Goal: Information Seeking & Learning: Learn about a topic

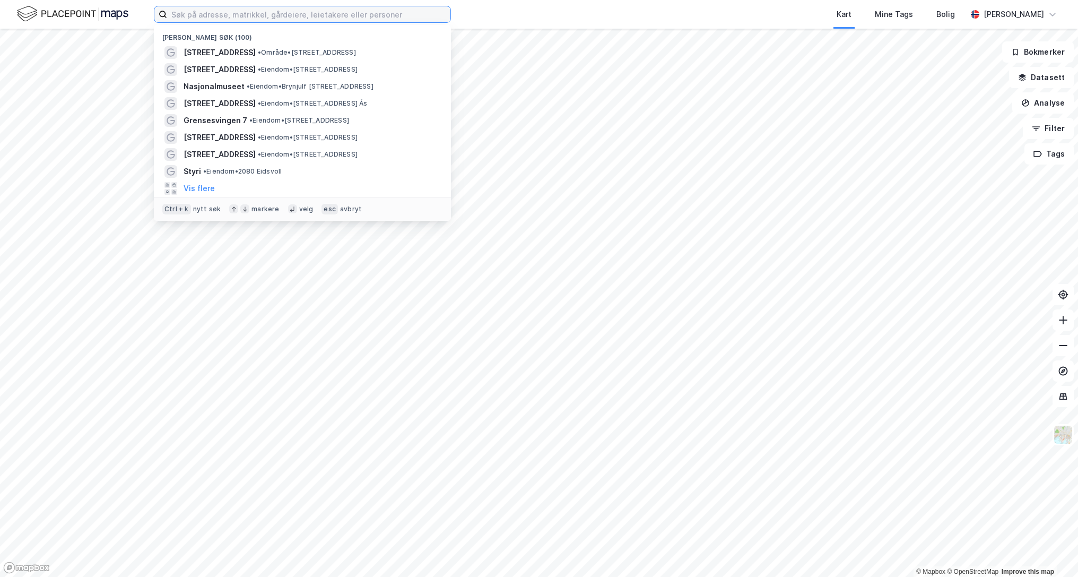
click at [398, 11] on input at bounding box center [308, 14] width 283 height 16
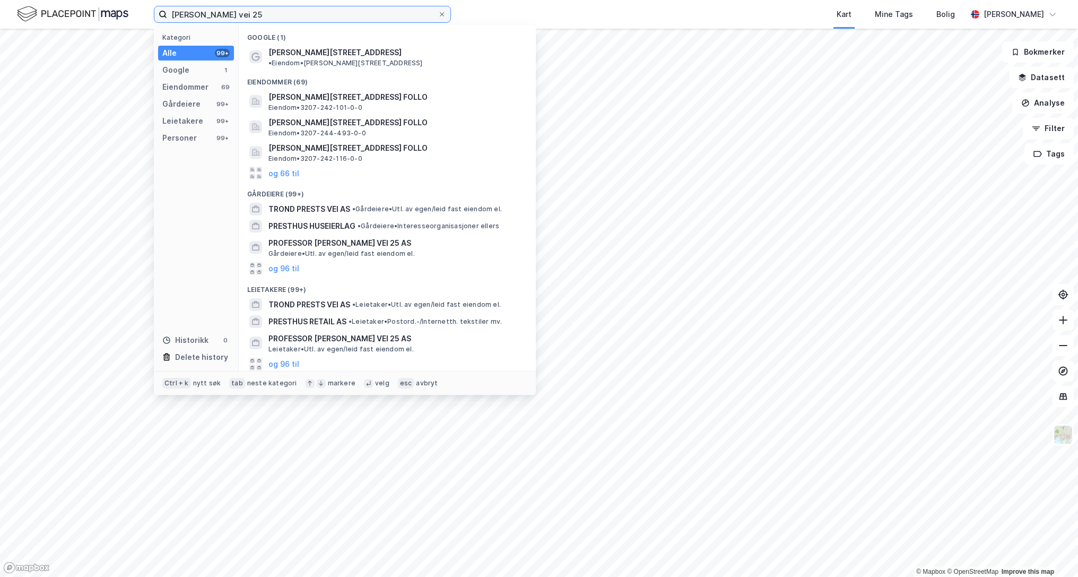
type input "[PERSON_NAME] vei 25"
click at [336, 53] on span "[PERSON_NAME][STREET_ADDRESS]" at bounding box center [334, 52] width 133 height 13
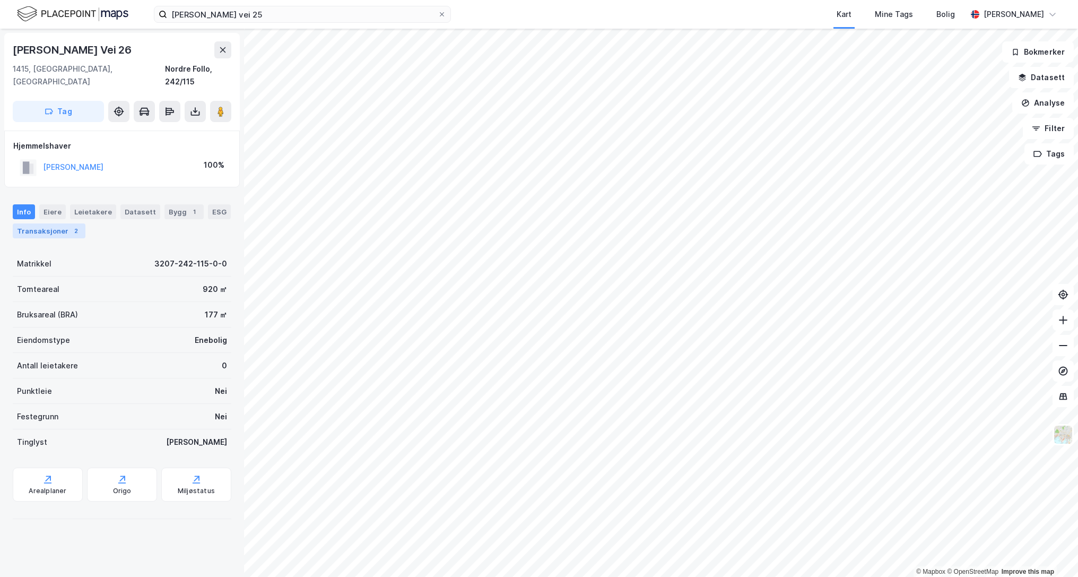
click at [32, 223] on div "Transaksjoner 2" at bounding box center [49, 230] width 73 height 15
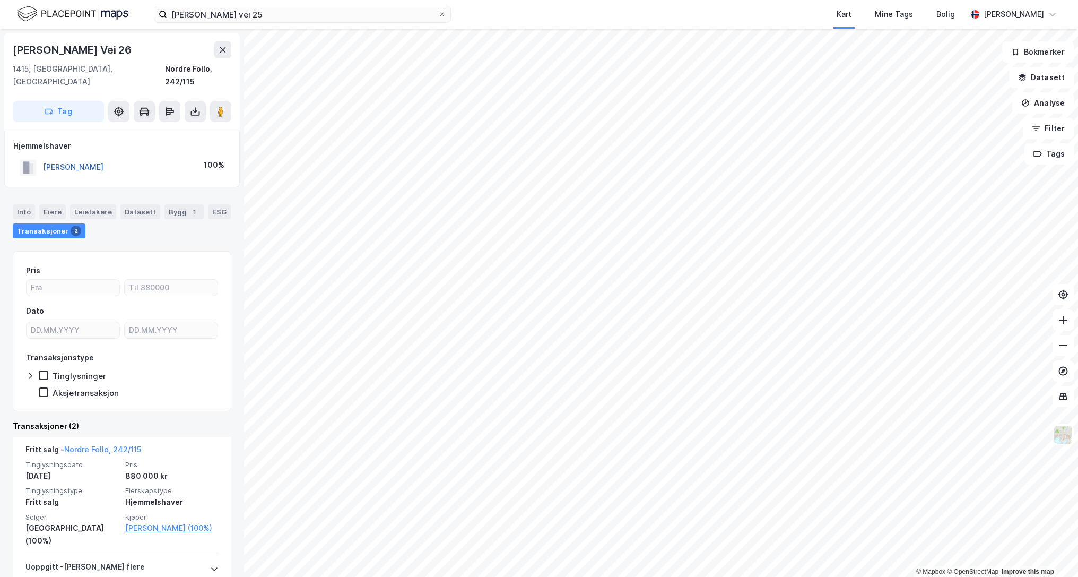
click at [0, 0] on button "[PERSON_NAME]" at bounding box center [0, 0] width 0 height 0
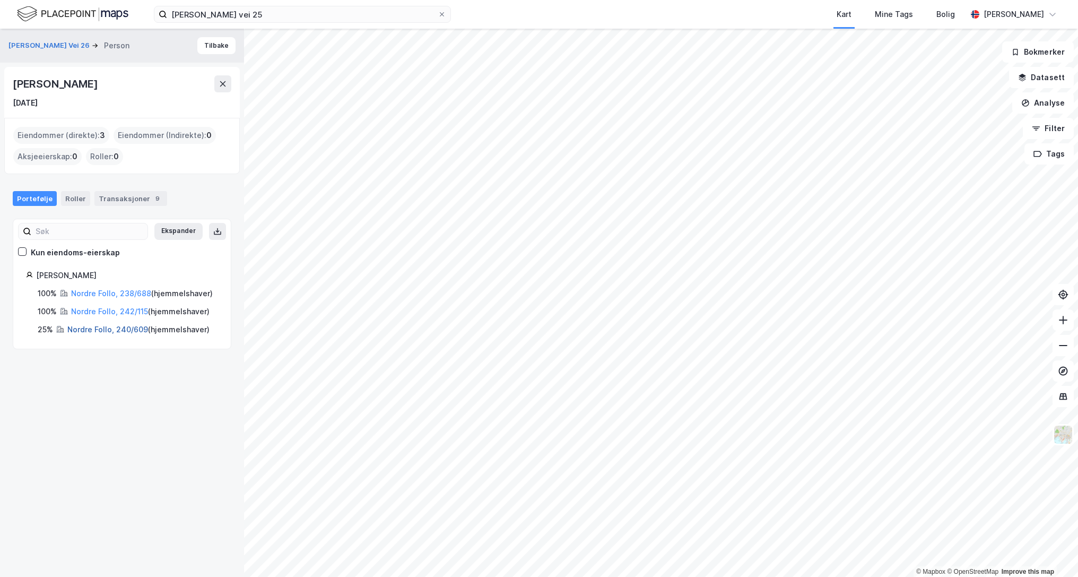
click at [95, 334] on link "Nordre Follo, 240/609" at bounding box center [107, 329] width 81 height 9
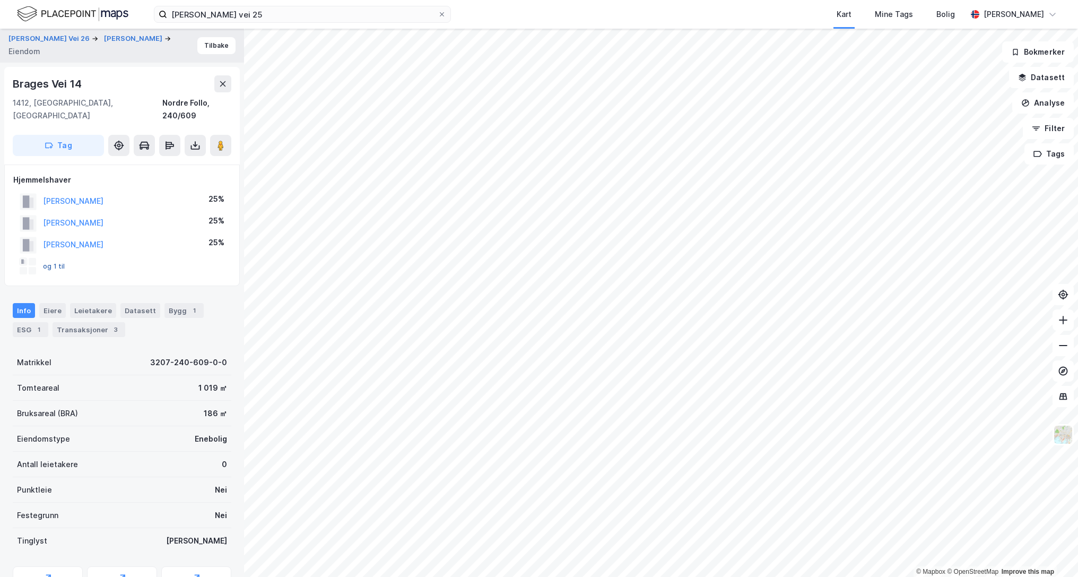
click at [0, 0] on button "og 1 til" at bounding box center [0, 0] width 0 height 0
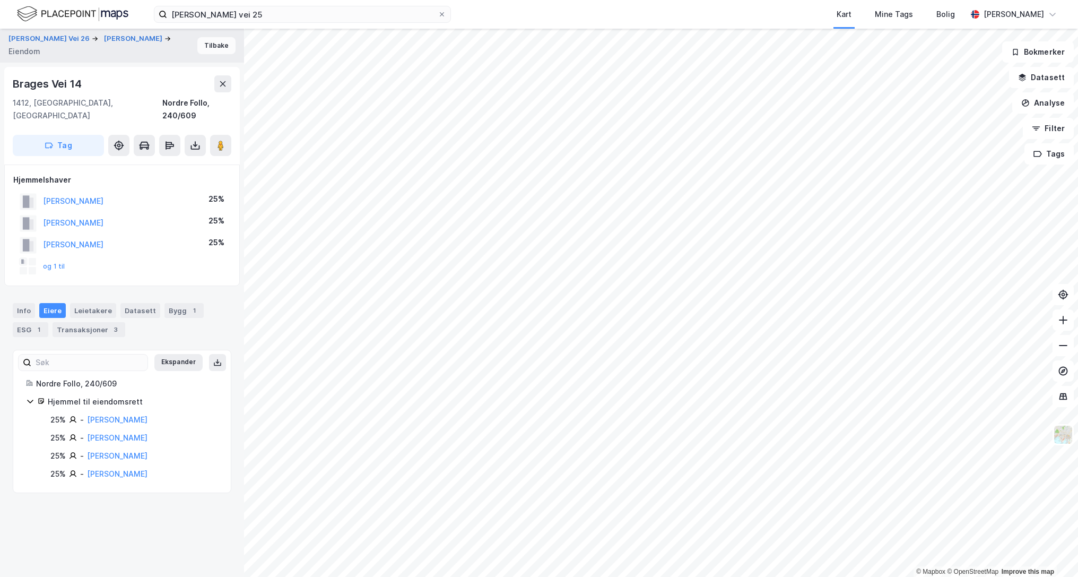
click at [204, 49] on button "Tilbake" at bounding box center [216, 45] width 38 height 17
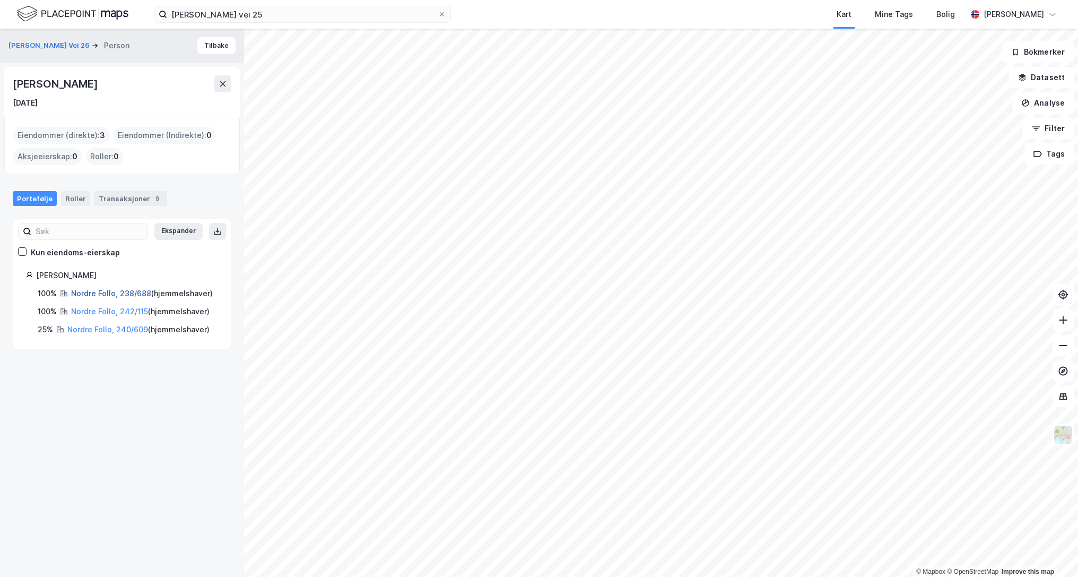
click at [97, 293] on link "Nordre Follo, 238/688" at bounding box center [111, 293] width 80 height 9
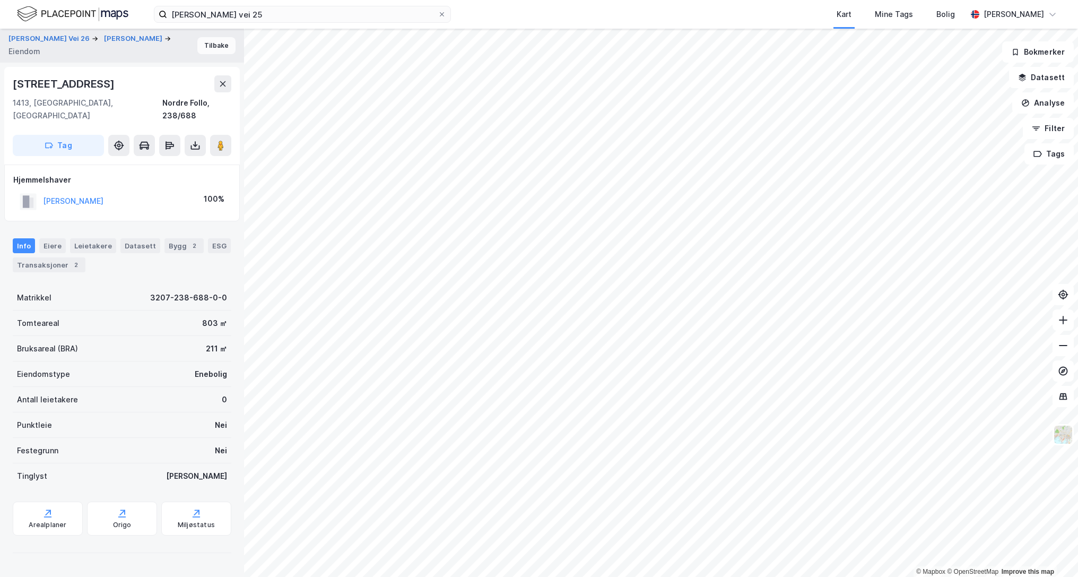
click at [214, 43] on button "Tilbake" at bounding box center [216, 45] width 38 height 17
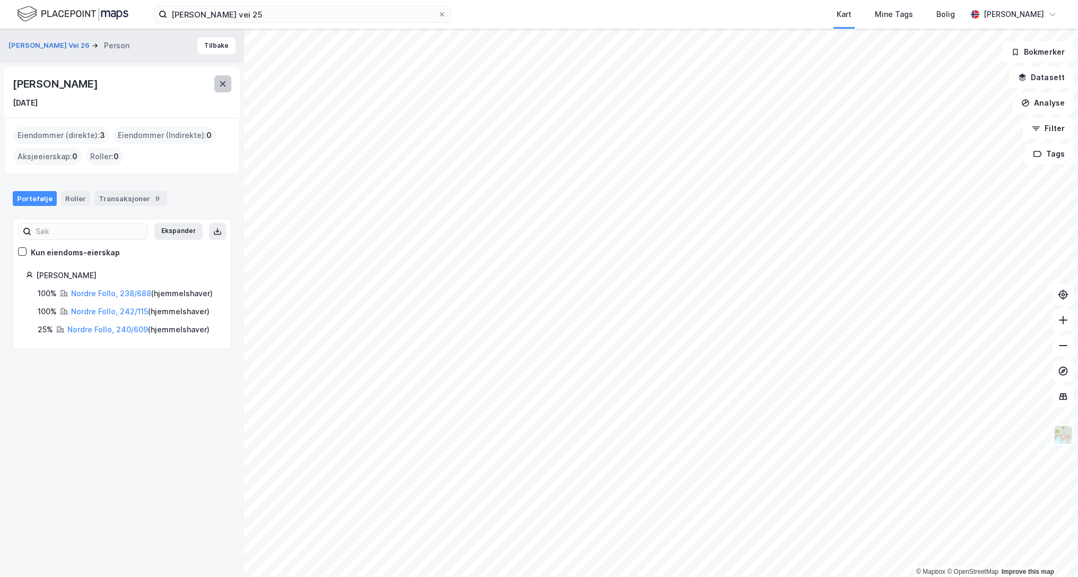
click at [216, 81] on button at bounding box center [222, 83] width 17 height 17
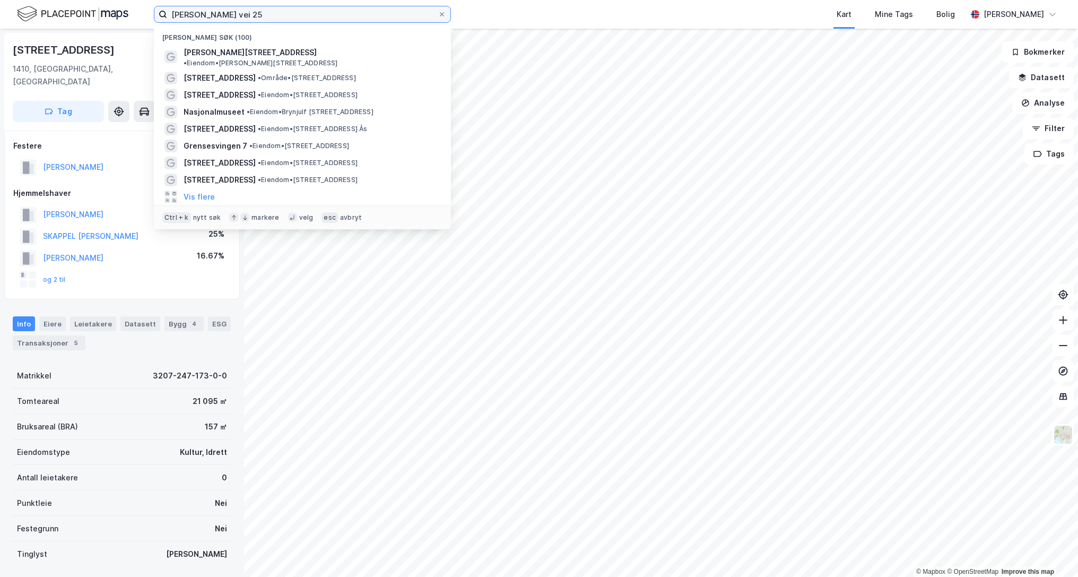
click at [294, 11] on input "[PERSON_NAME] vei 25" at bounding box center [302, 14] width 271 height 16
click at [438, 14] on span at bounding box center [442, 14] width 8 height 8
click at [438, 14] on input "[PERSON_NAME] vei 25" at bounding box center [302, 14] width 271 height 16
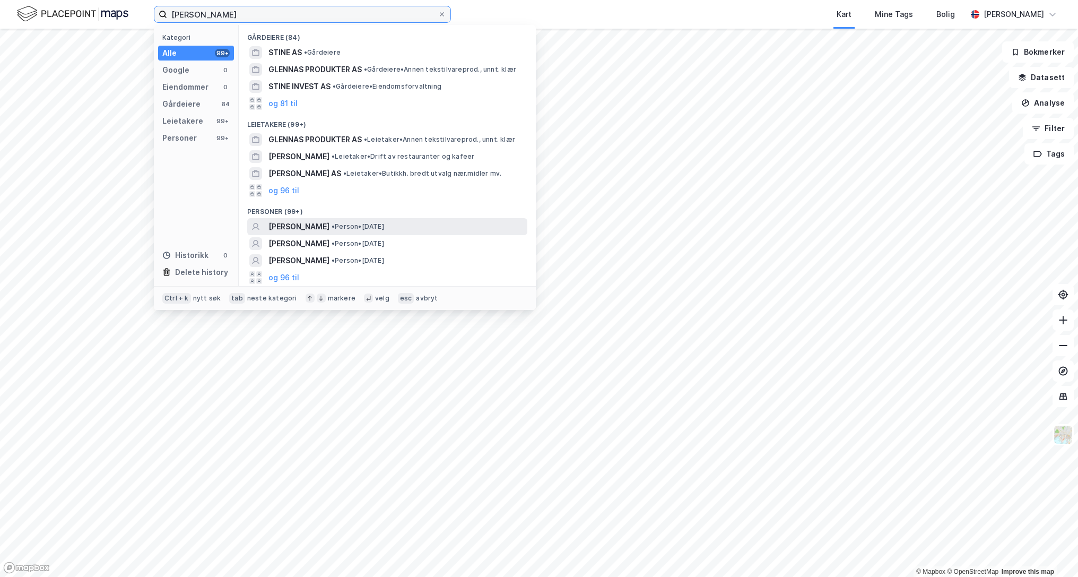
type input "[PERSON_NAME]"
click at [319, 226] on span "[PERSON_NAME]" at bounding box center [298, 226] width 61 height 13
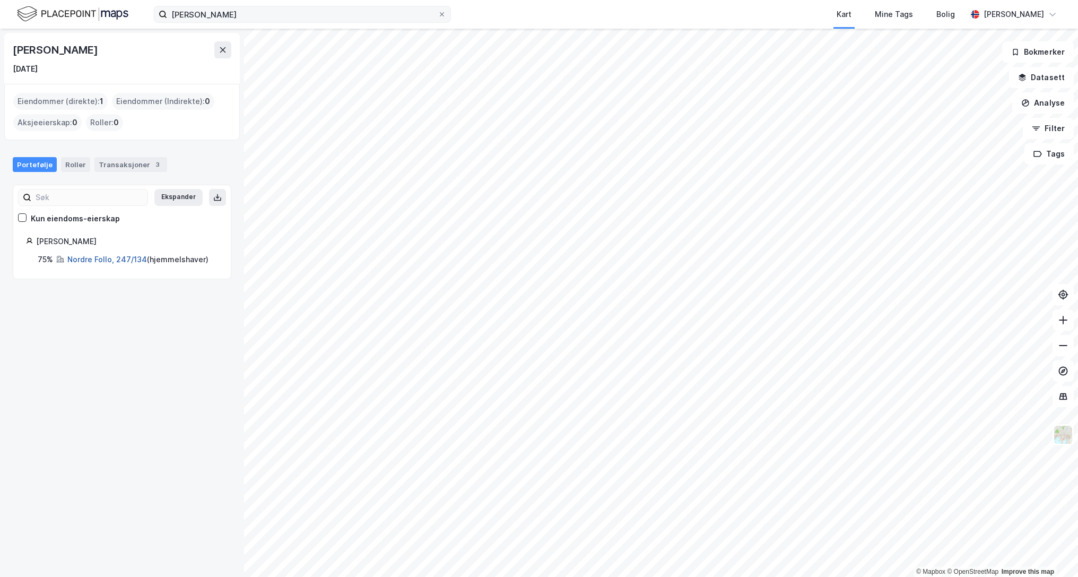
click at [107, 260] on link "Nordre Follo, 247/134" at bounding box center [107, 259] width 80 height 9
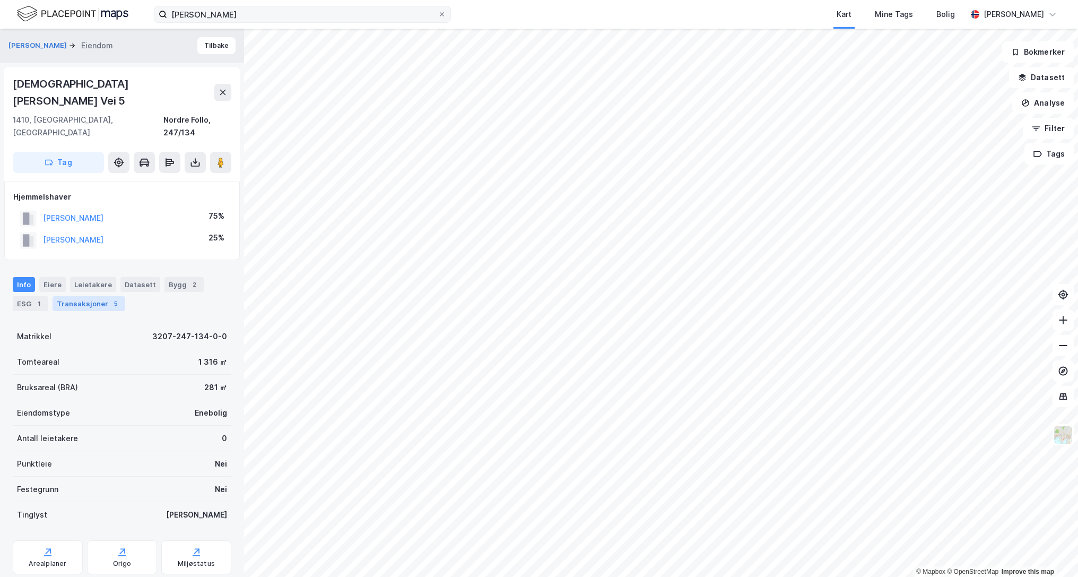
click at [101, 296] on div "Transaksjoner 5" at bounding box center [89, 303] width 73 height 15
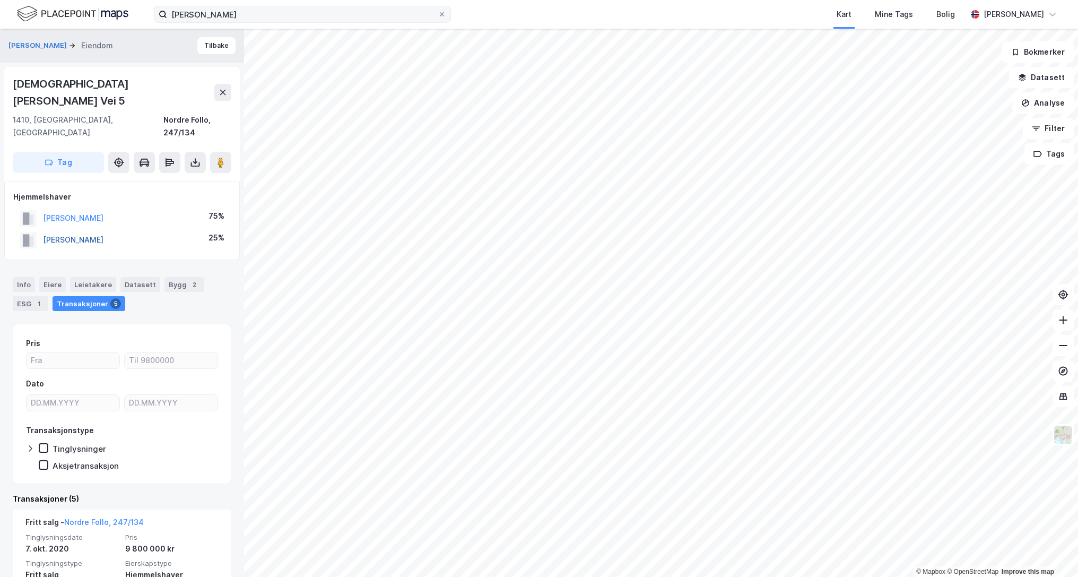
click at [0, 0] on button "[PERSON_NAME]" at bounding box center [0, 0] width 0 height 0
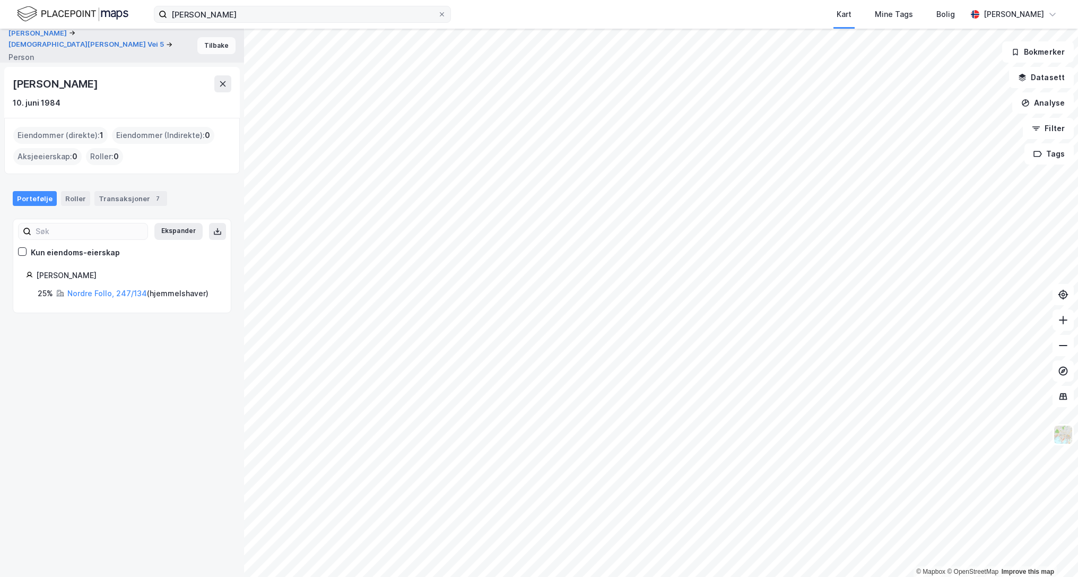
click at [207, 41] on button "Tilbake" at bounding box center [216, 45] width 38 height 17
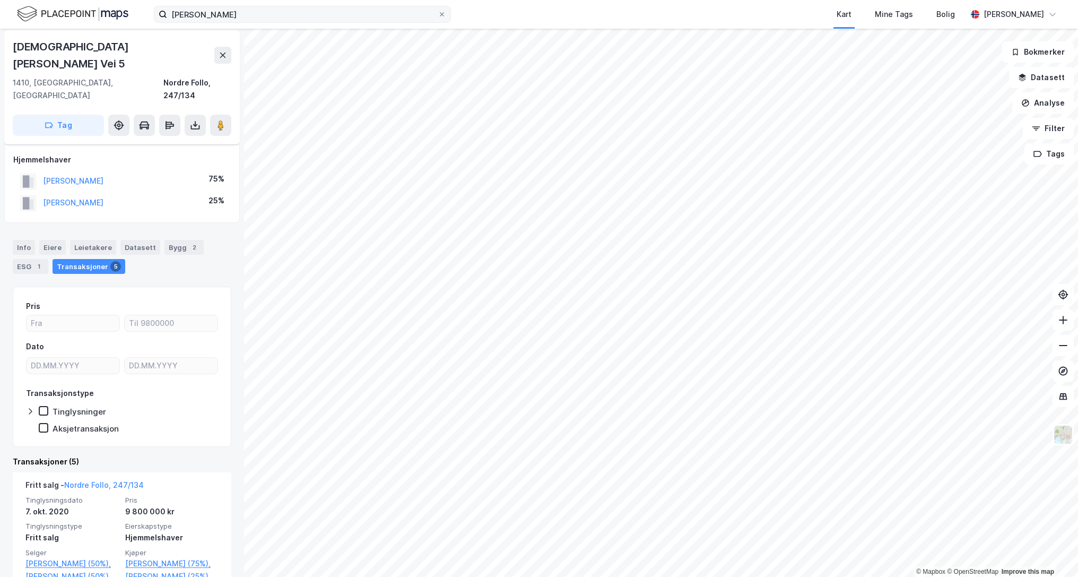
scroll to position [53, 0]
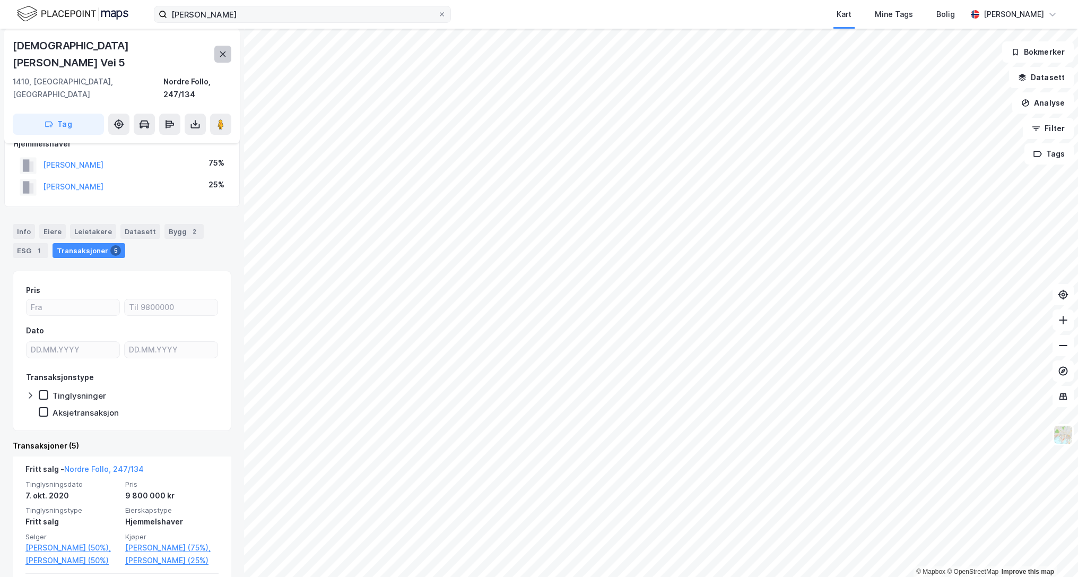
click at [226, 50] on icon at bounding box center [223, 54] width 8 height 8
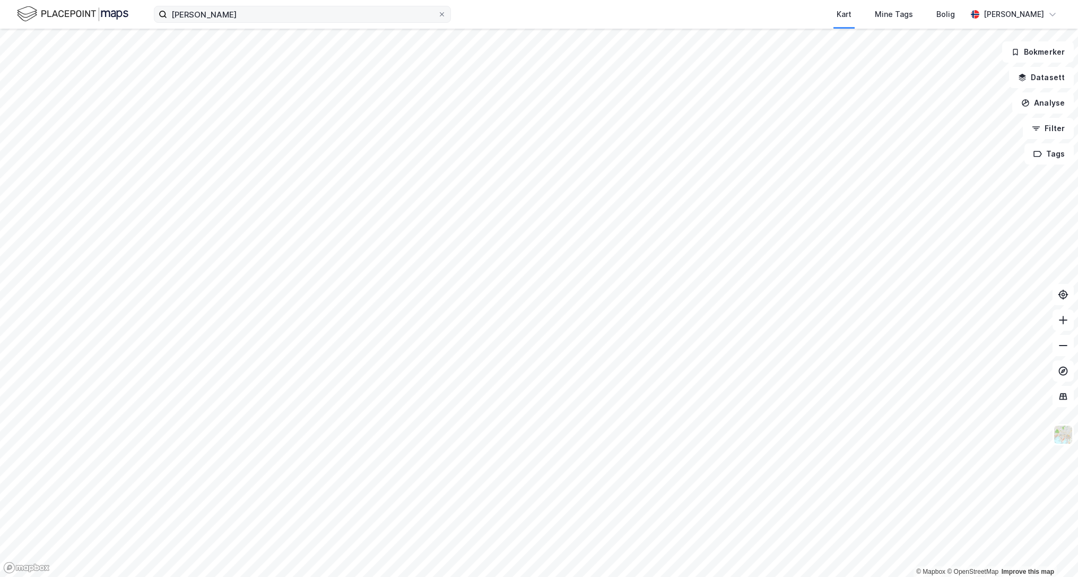
click at [467, 20] on div "[PERSON_NAME] Kart Mine Tags Bolig [PERSON_NAME] © Mapbox © OpenStreetMap Impro…" at bounding box center [539, 288] width 1078 height 577
click at [516, 0] on html "[PERSON_NAME] Kart Mine Tags Bolig [PERSON_NAME] © Mapbox © OpenStreetMap Impro…" at bounding box center [539, 288] width 1078 height 577
click at [474, 0] on html "[PERSON_NAME] Kart Mine Tags Bolig [PERSON_NAME] © Mapbox © OpenStreetMap Impro…" at bounding box center [539, 288] width 1078 height 577
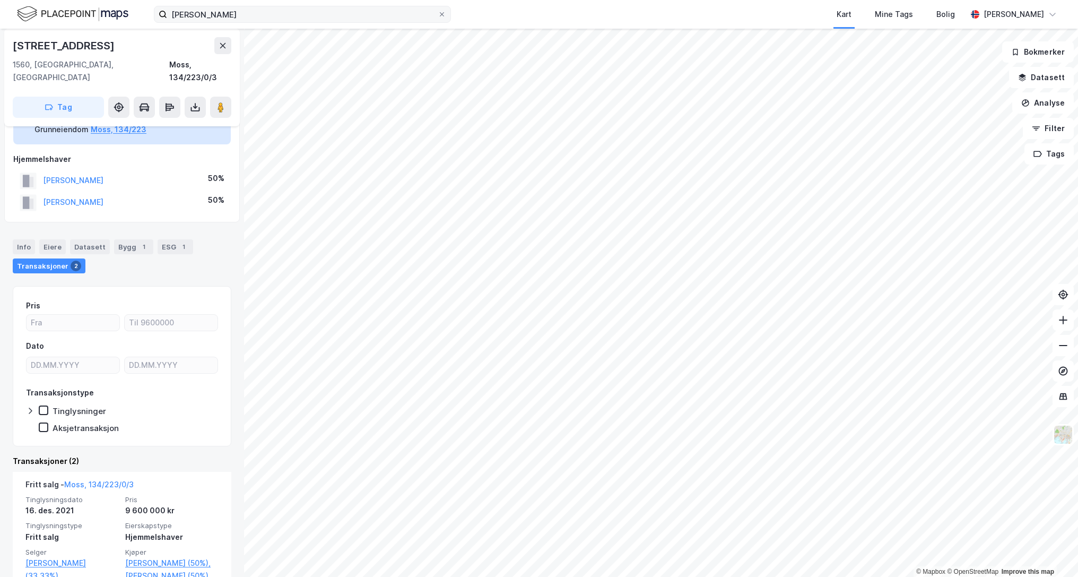
scroll to position [32, 0]
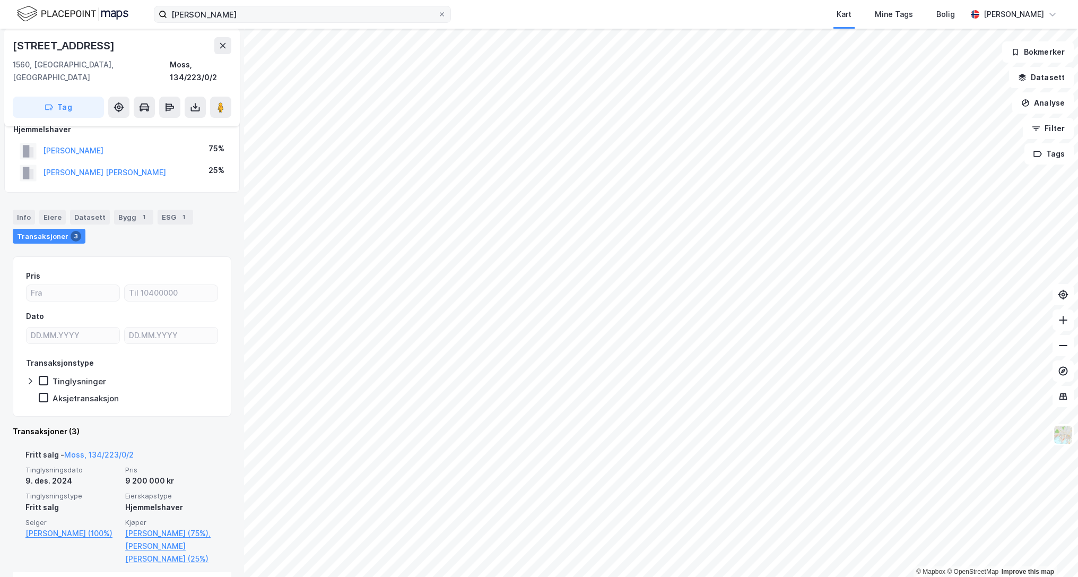
scroll to position [122, 0]
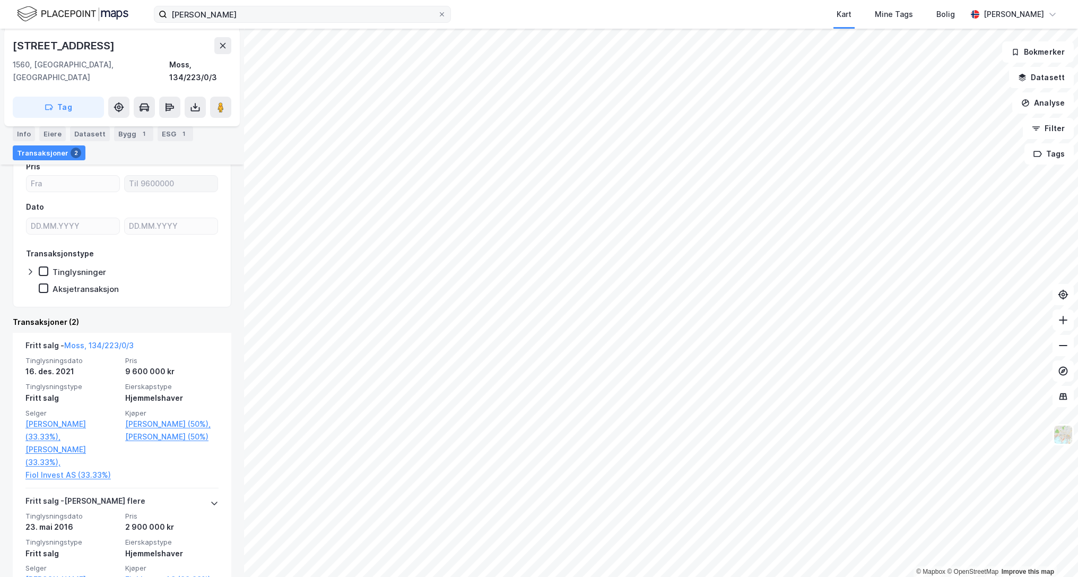
scroll to position [212, 0]
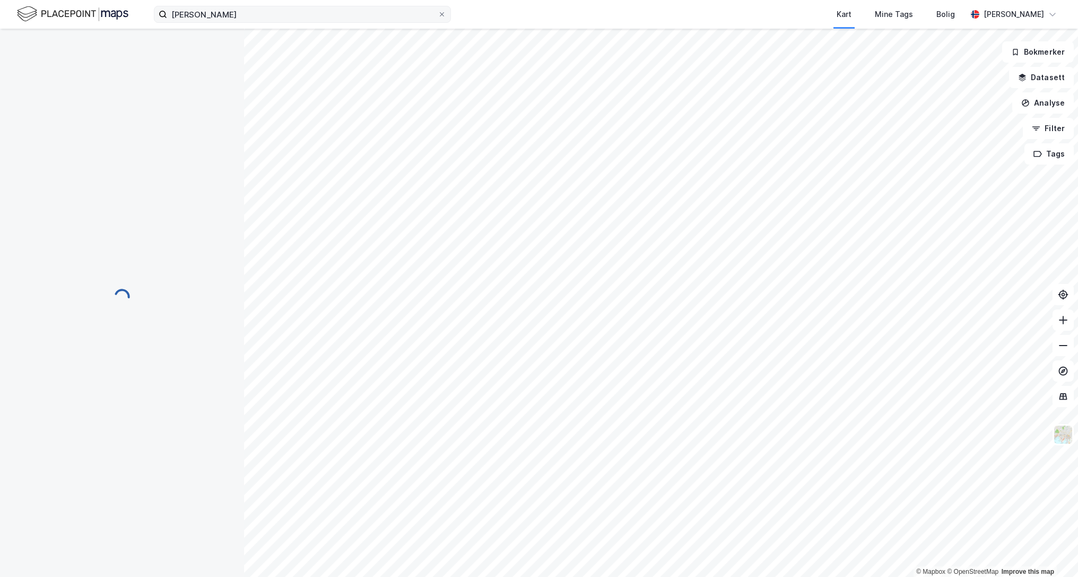
scroll to position [1, 0]
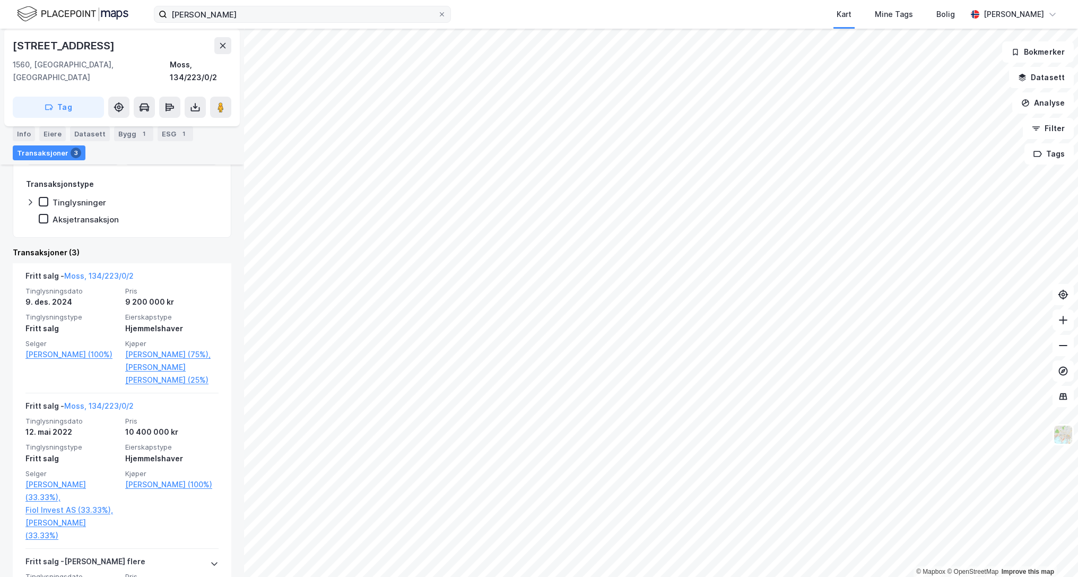
scroll to position [265, 0]
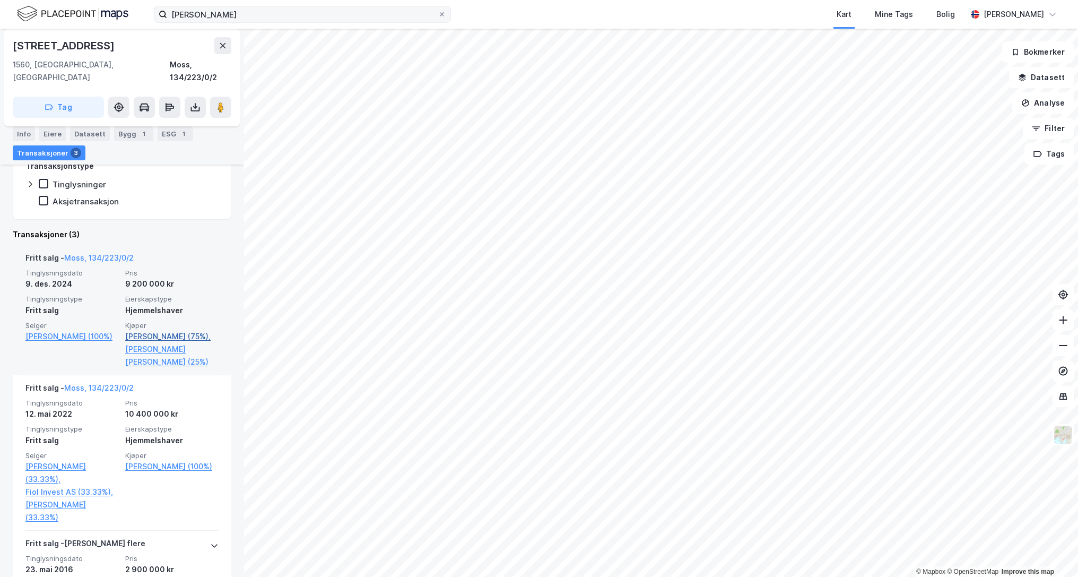
click at [148, 330] on link "[PERSON_NAME] (75%)," at bounding box center [171, 336] width 93 height 13
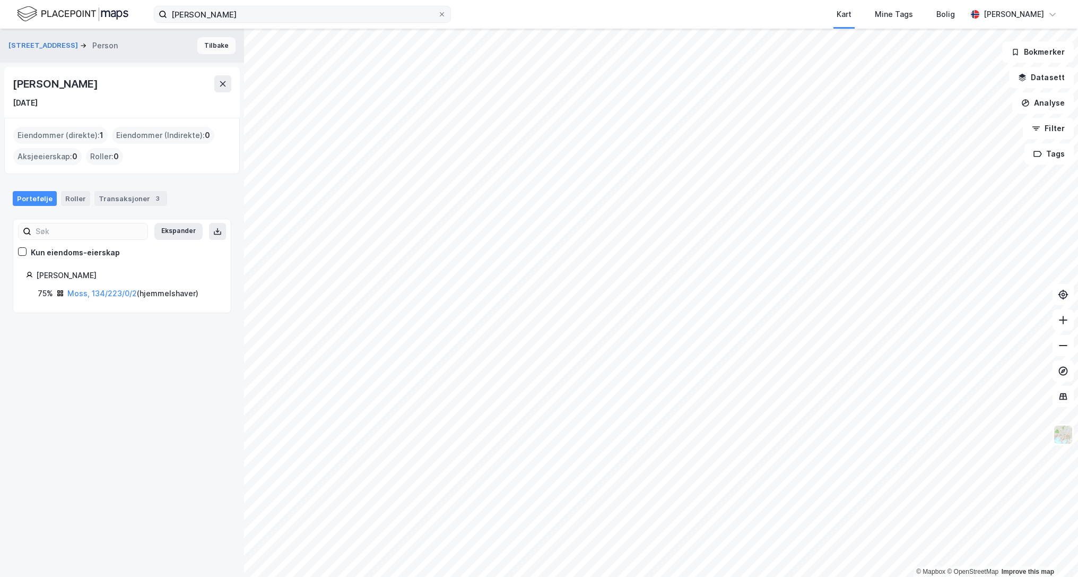
click at [201, 46] on button "Tilbake" at bounding box center [216, 45] width 38 height 17
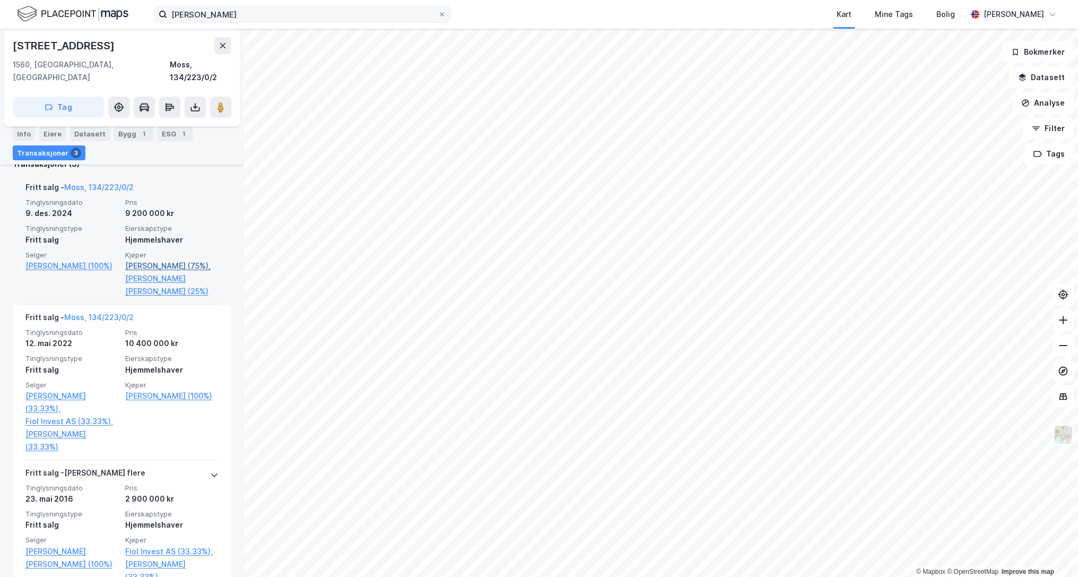
scroll to position [318, 0]
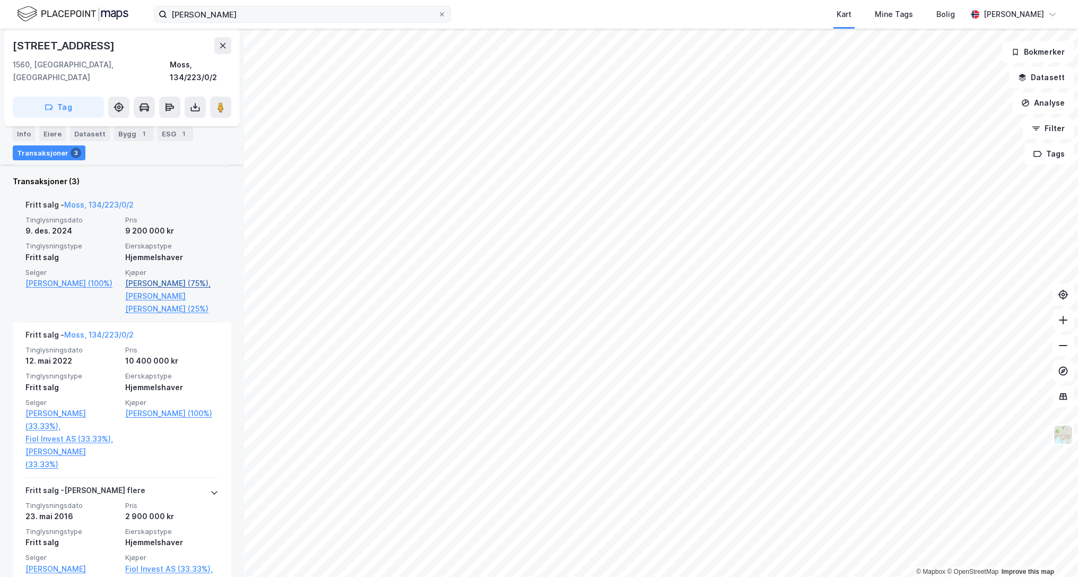
click at [159, 277] on link "[PERSON_NAME] (75%)," at bounding box center [171, 283] width 93 height 13
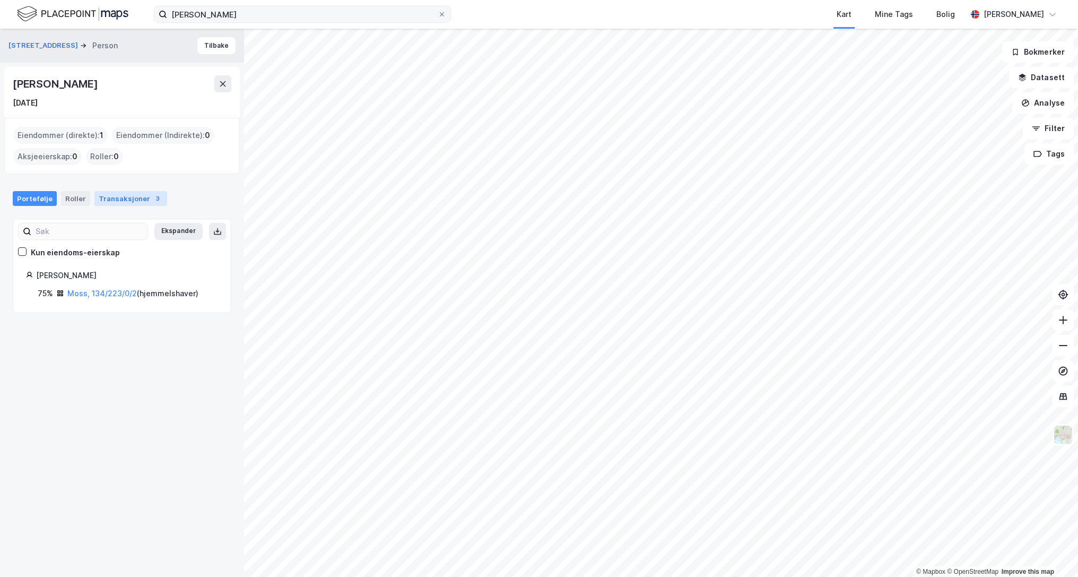
click at [138, 200] on div "Transaksjoner 3" at bounding box center [130, 198] width 73 height 15
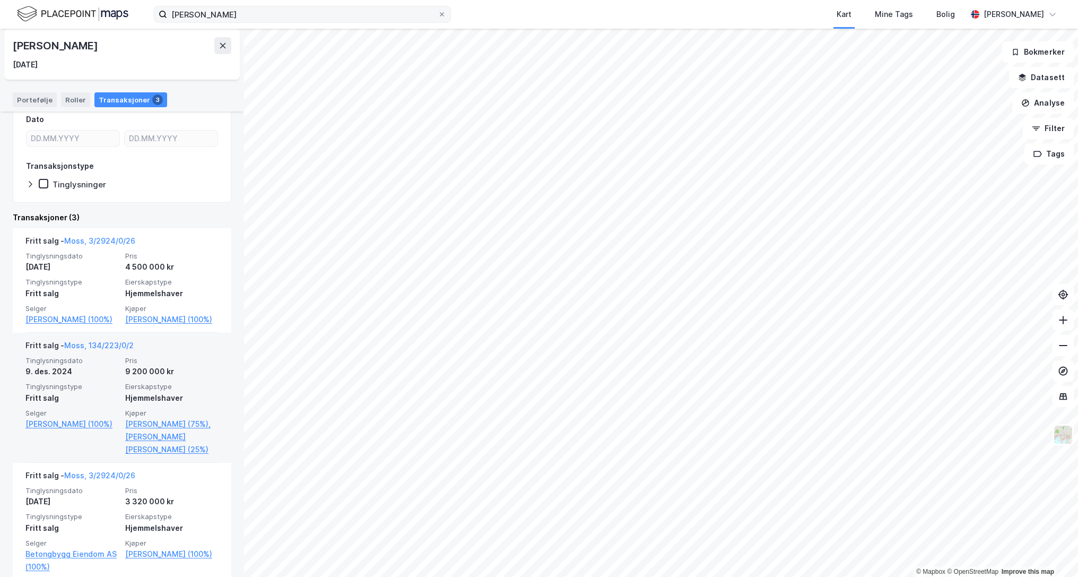
scroll to position [200, 0]
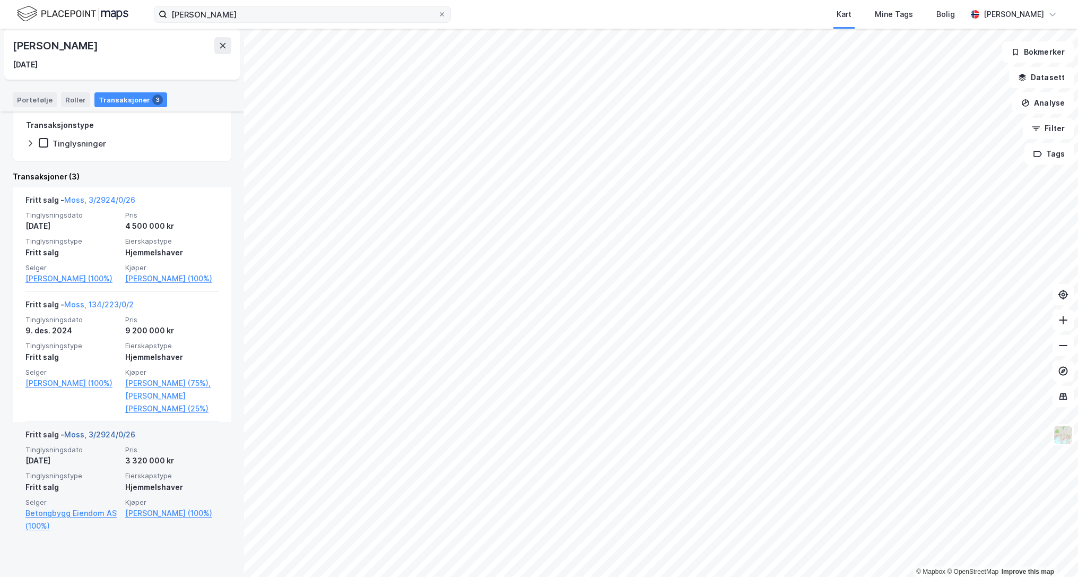
click at [116, 439] on link "Moss, 3/2924/0/26" at bounding box center [99, 434] width 71 height 9
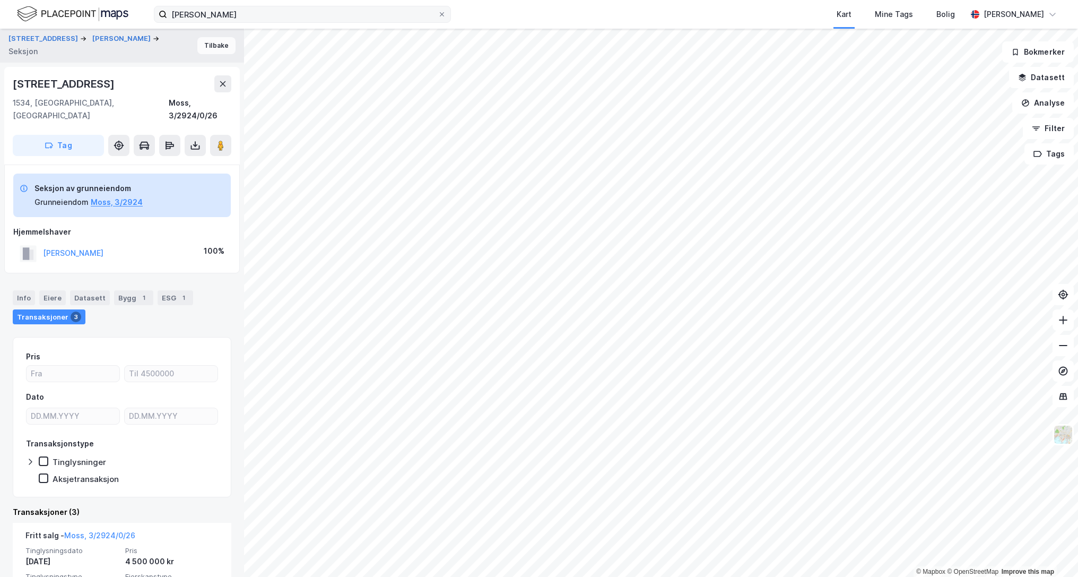
click at [202, 45] on button "Tilbake" at bounding box center [216, 45] width 38 height 17
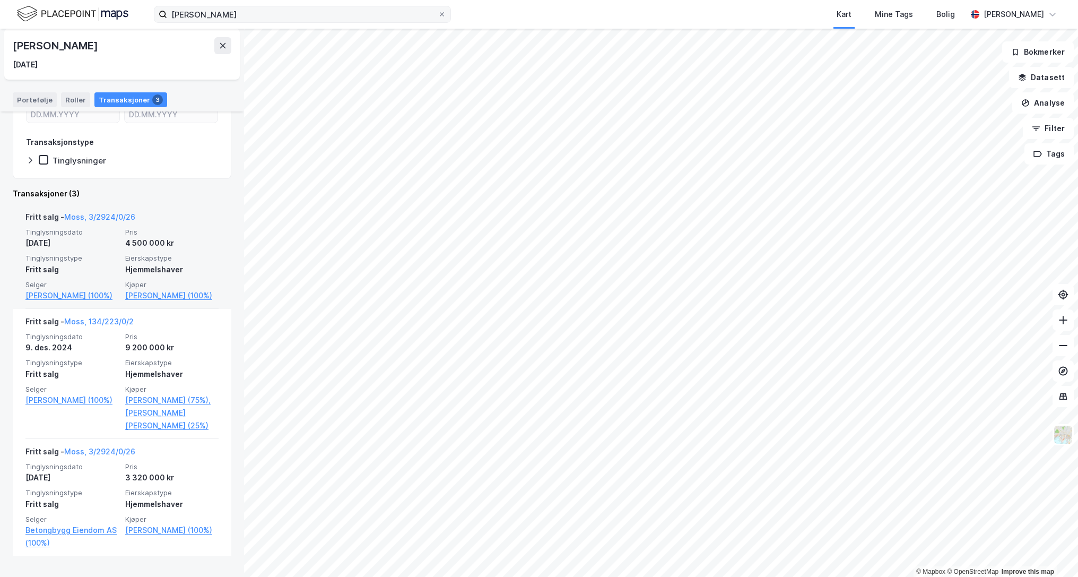
scroll to position [200, 0]
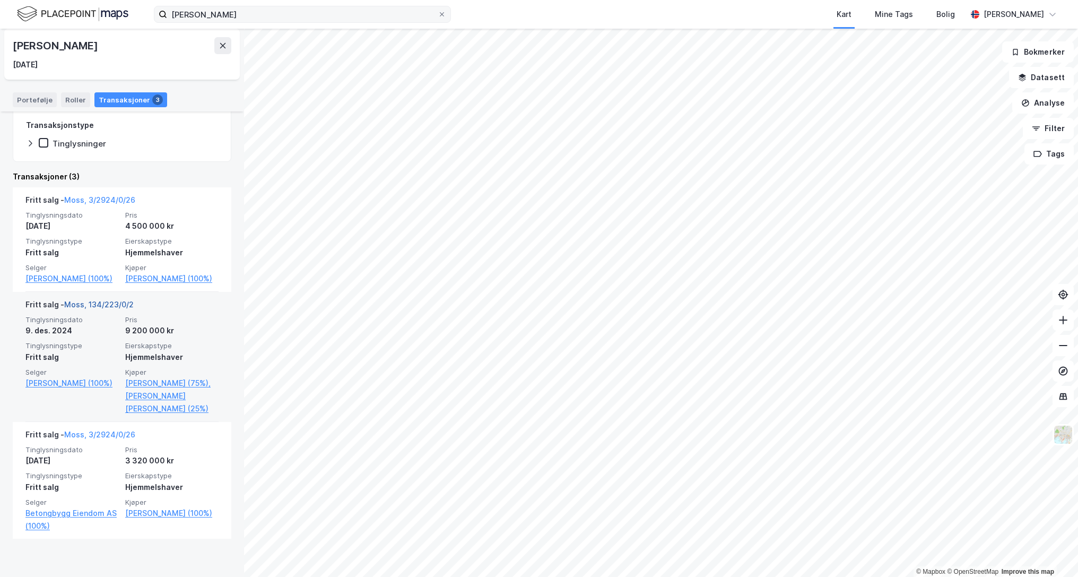
click at [110, 309] on link "Moss, 134/223/0/2" at bounding box center [99, 304] width 70 height 9
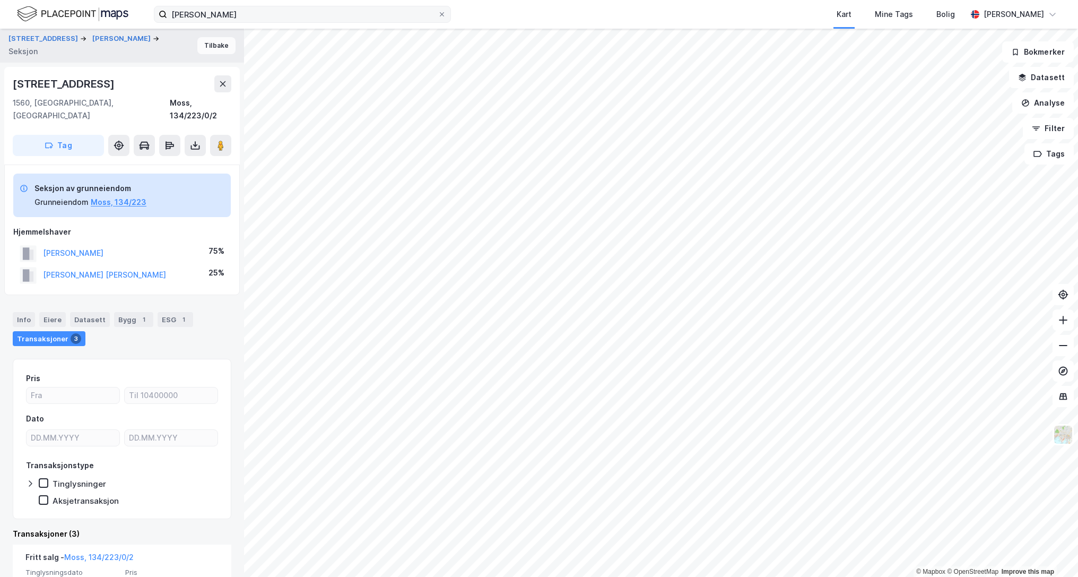
click at [200, 41] on button "Tilbake" at bounding box center [216, 45] width 38 height 17
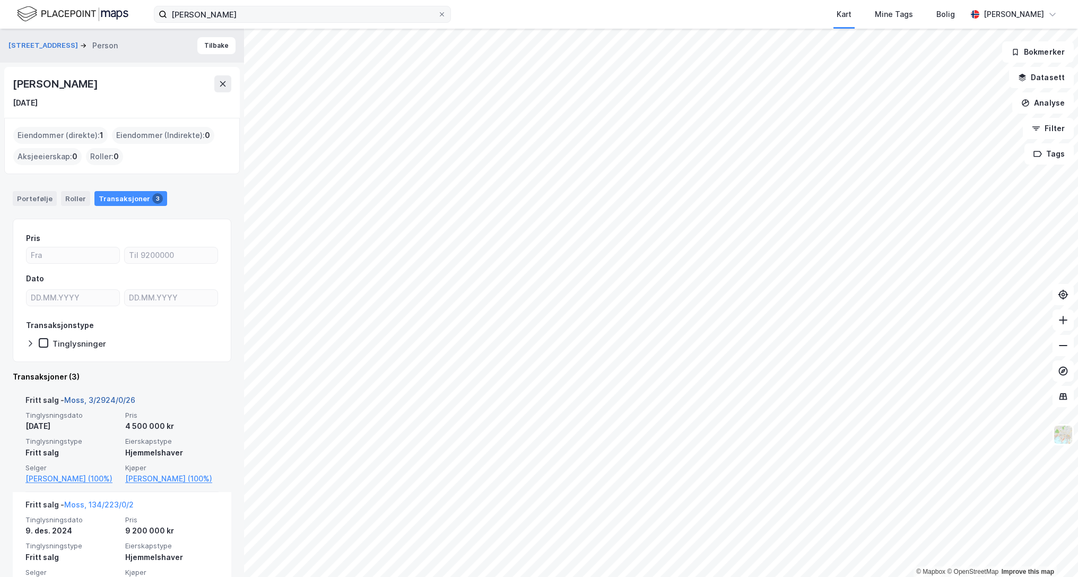
click at [110, 398] on link "Moss, 3/2924/0/26" at bounding box center [99, 399] width 71 height 9
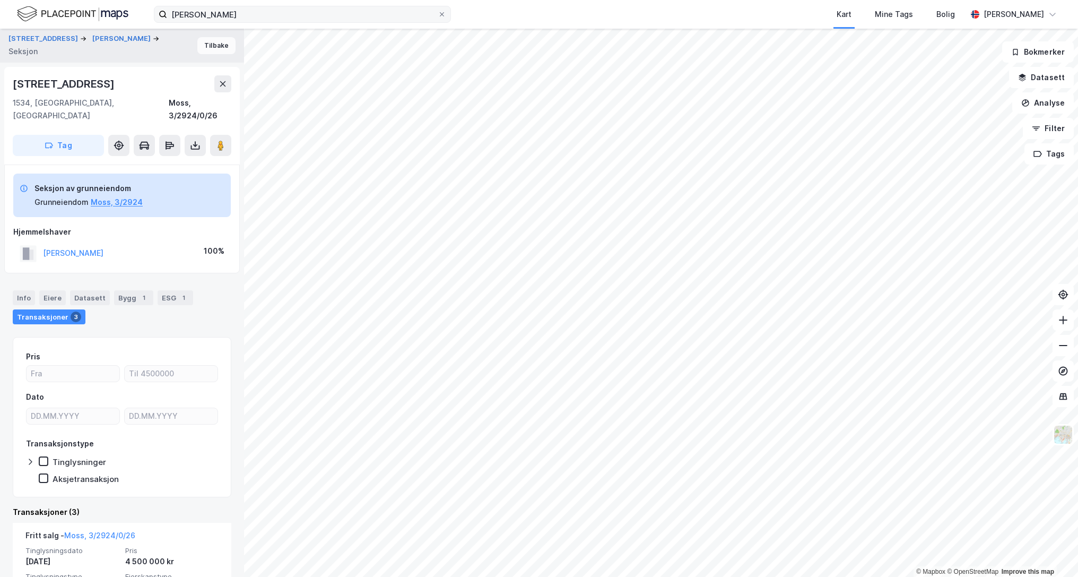
click at [202, 48] on button "Tilbake" at bounding box center [216, 45] width 38 height 17
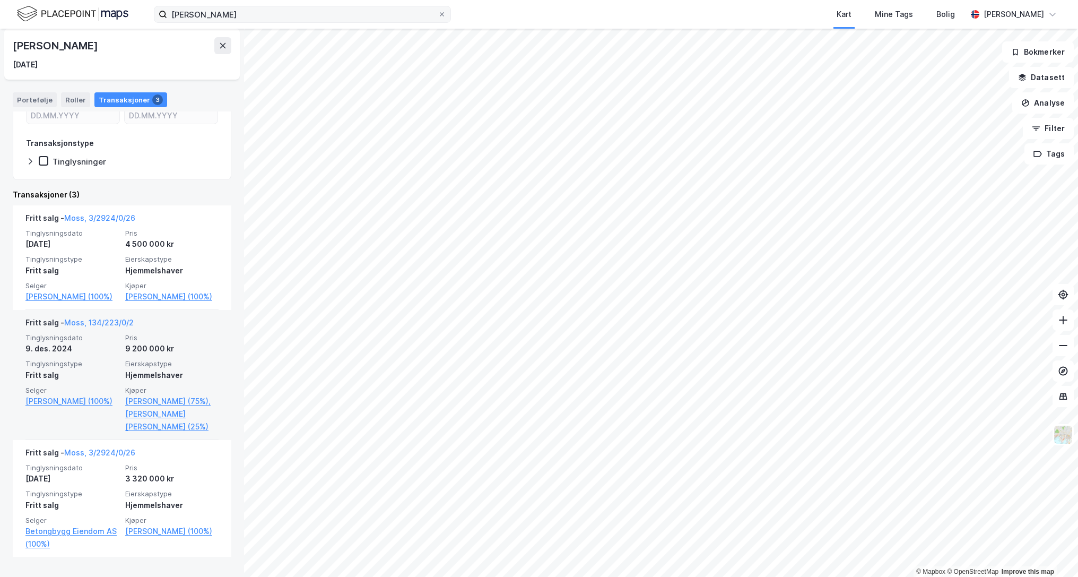
scroll to position [200, 0]
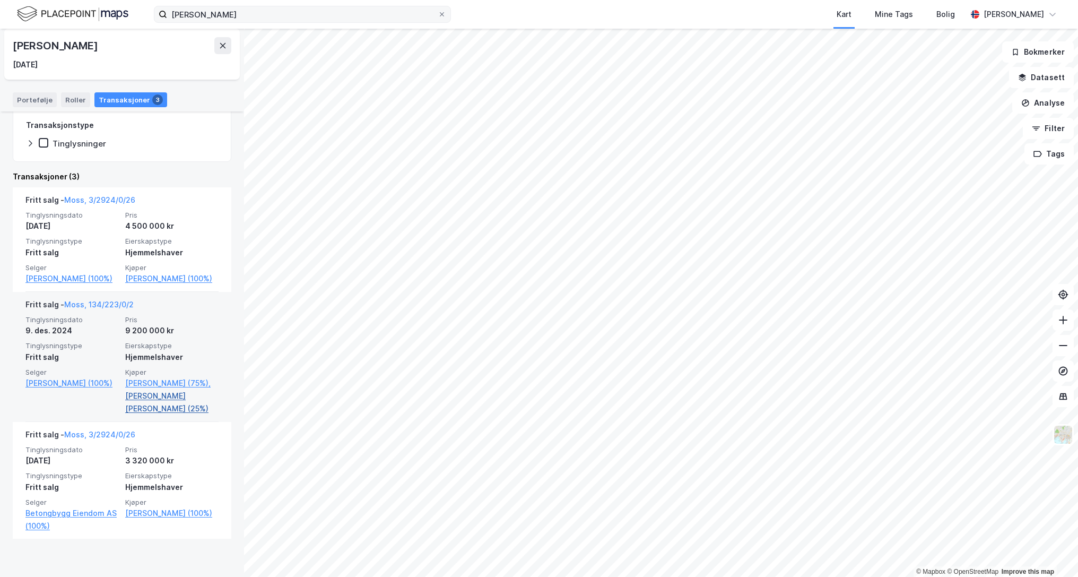
click at [176, 415] on link "[PERSON_NAME] [PERSON_NAME] (25%)" at bounding box center [171, 401] width 93 height 25
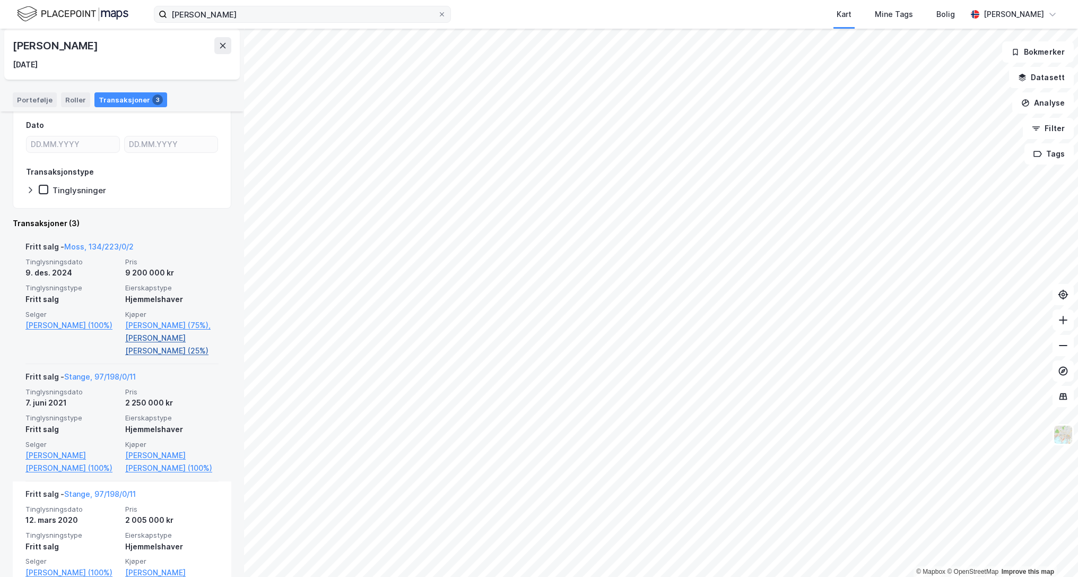
scroll to position [200, 0]
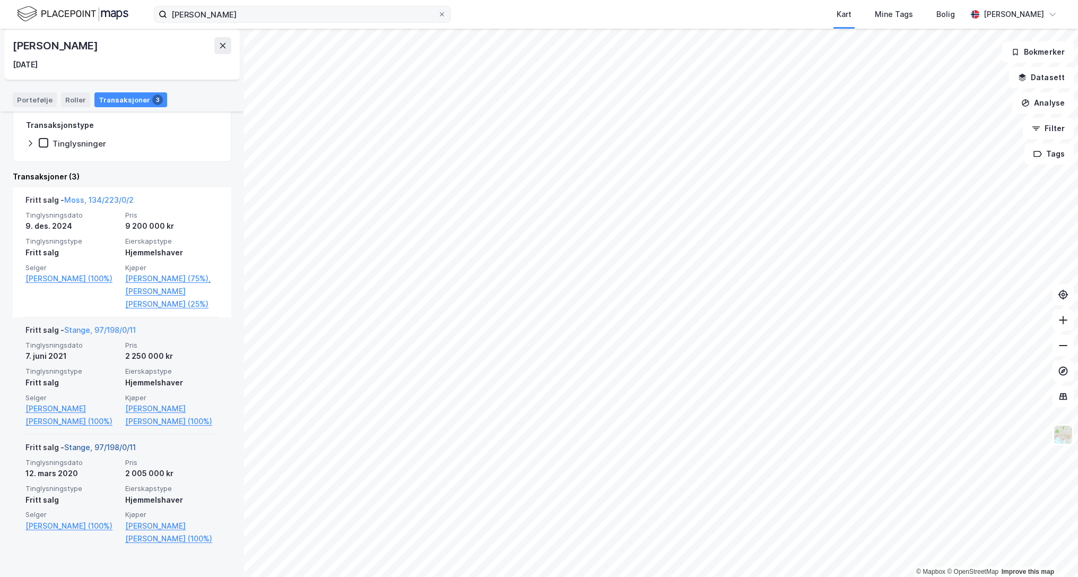
click at [112, 452] on link "Stange, 97/198/0/11" at bounding box center [100, 447] width 72 height 9
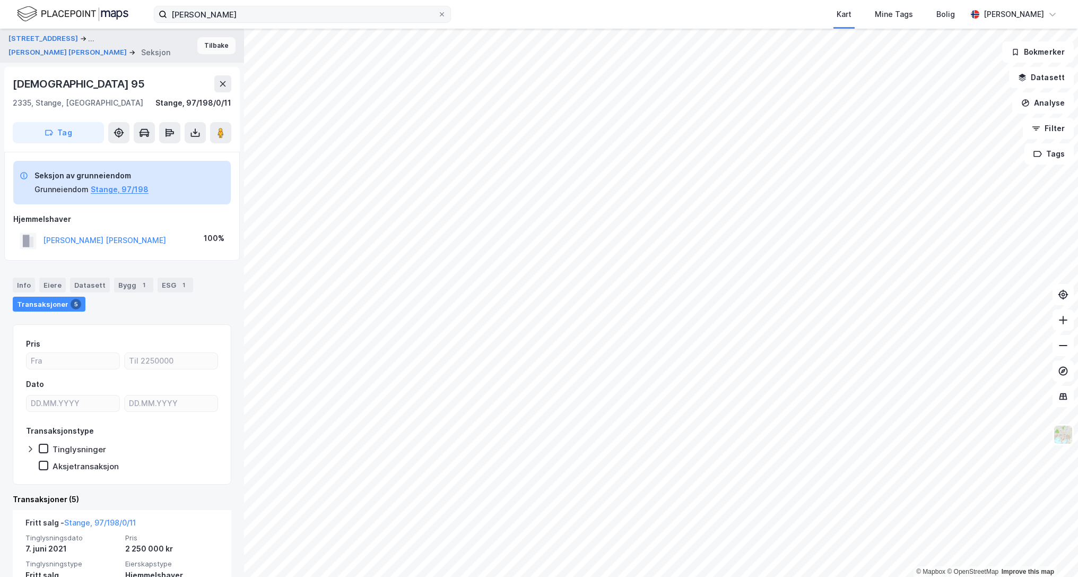
click at [212, 48] on button "Tilbake" at bounding box center [216, 45] width 38 height 17
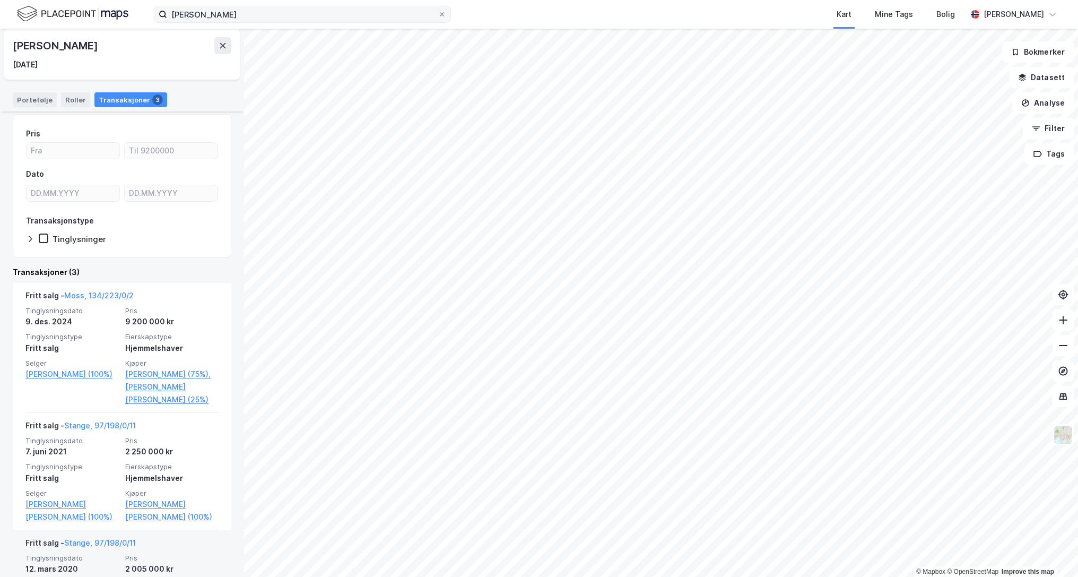
scroll to position [200, 0]
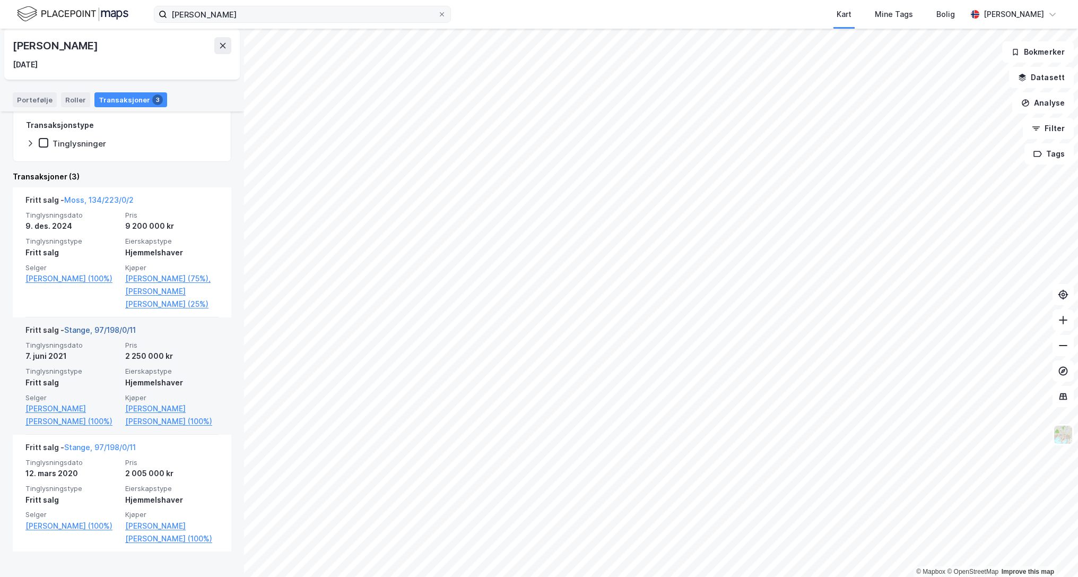
click at [102, 334] on link "Stange, 97/198/0/11" at bounding box center [100, 329] width 72 height 9
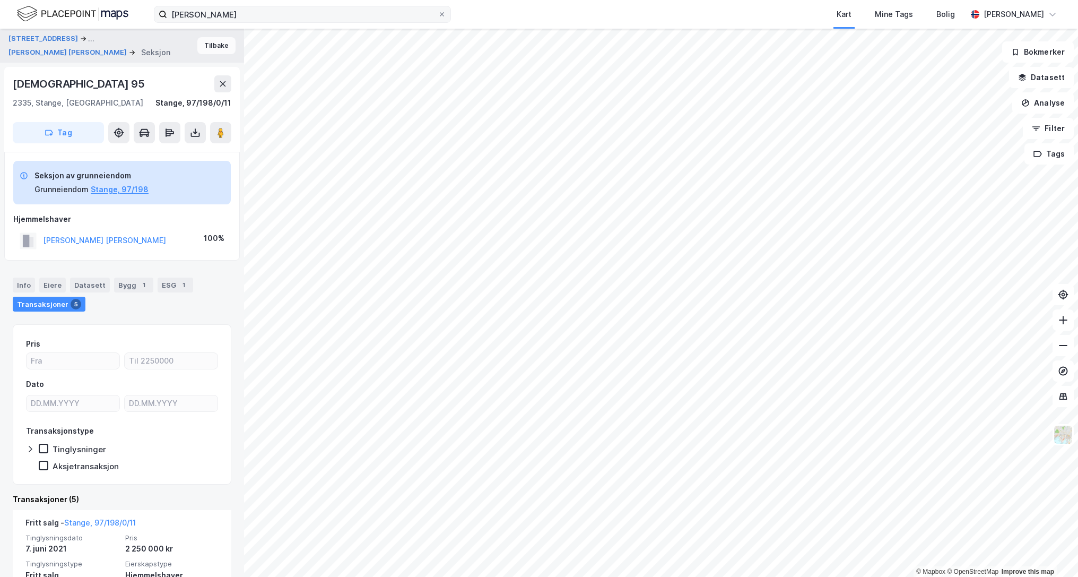
click at [209, 46] on button "Tilbake" at bounding box center [216, 45] width 38 height 17
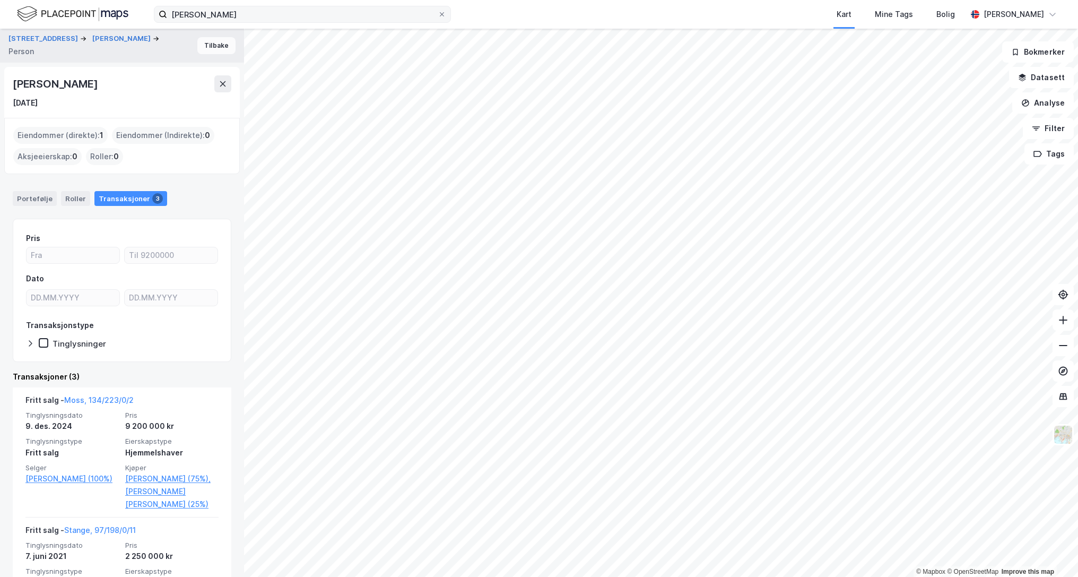
click at [210, 45] on button "Tilbake" at bounding box center [216, 45] width 38 height 17
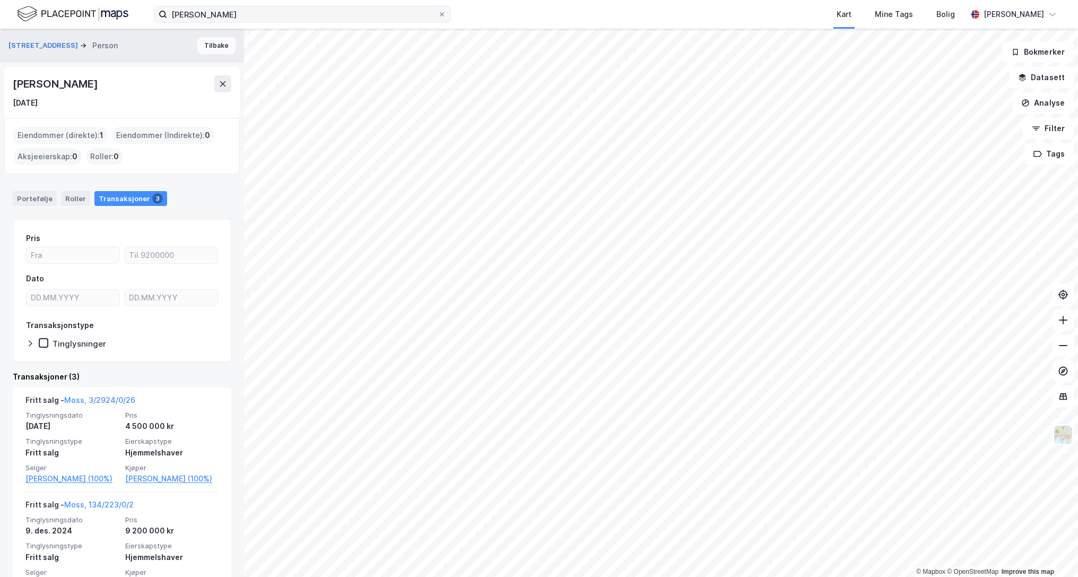
click at [205, 44] on button "Tilbake" at bounding box center [216, 45] width 38 height 17
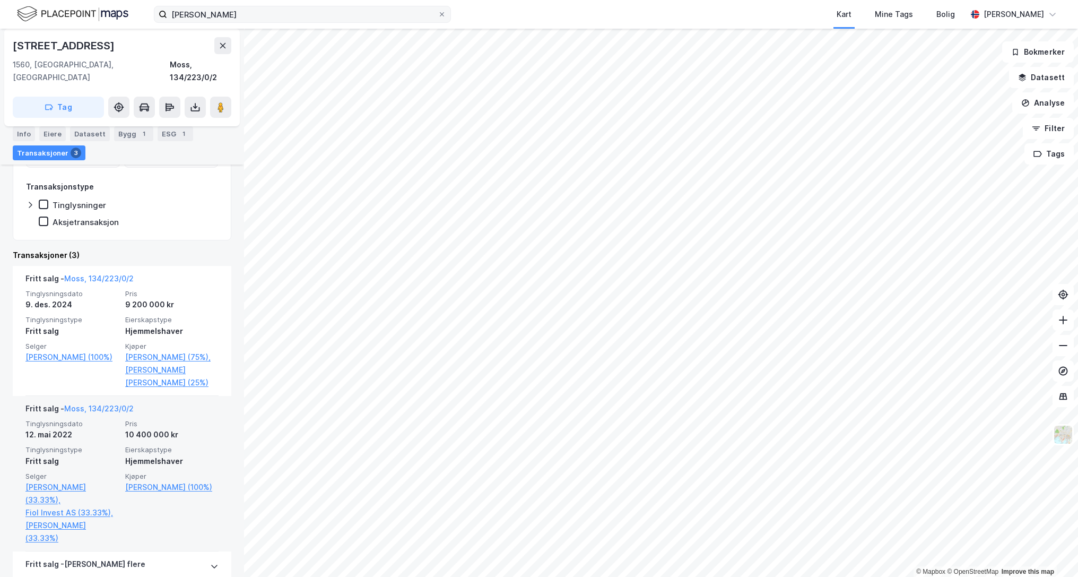
scroll to position [265, 0]
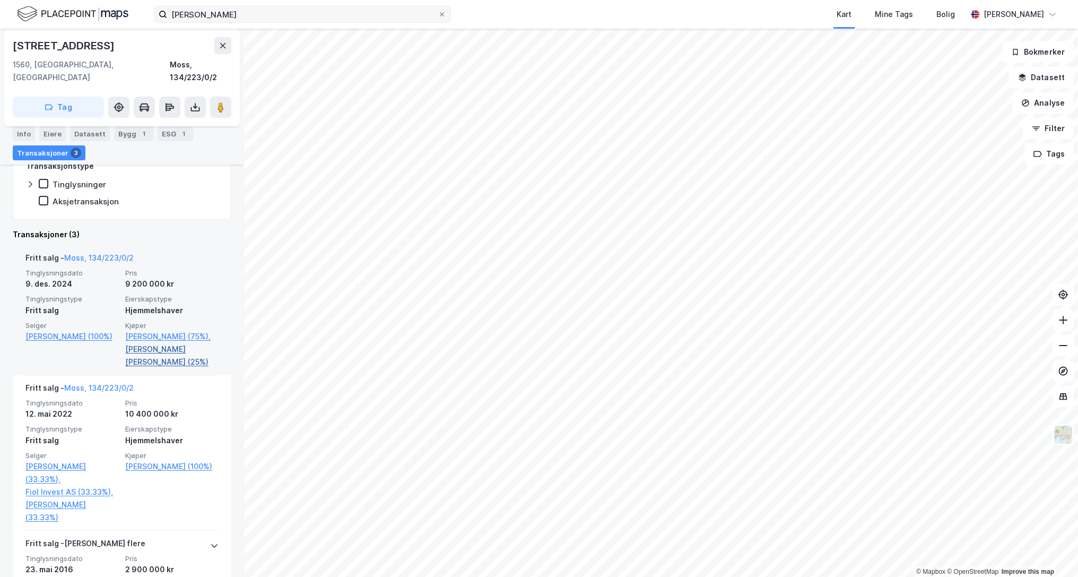
click at [153, 356] on link "[PERSON_NAME] [PERSON_NAME] (25%)" at bounding box center [171, 355] width 93 height 25
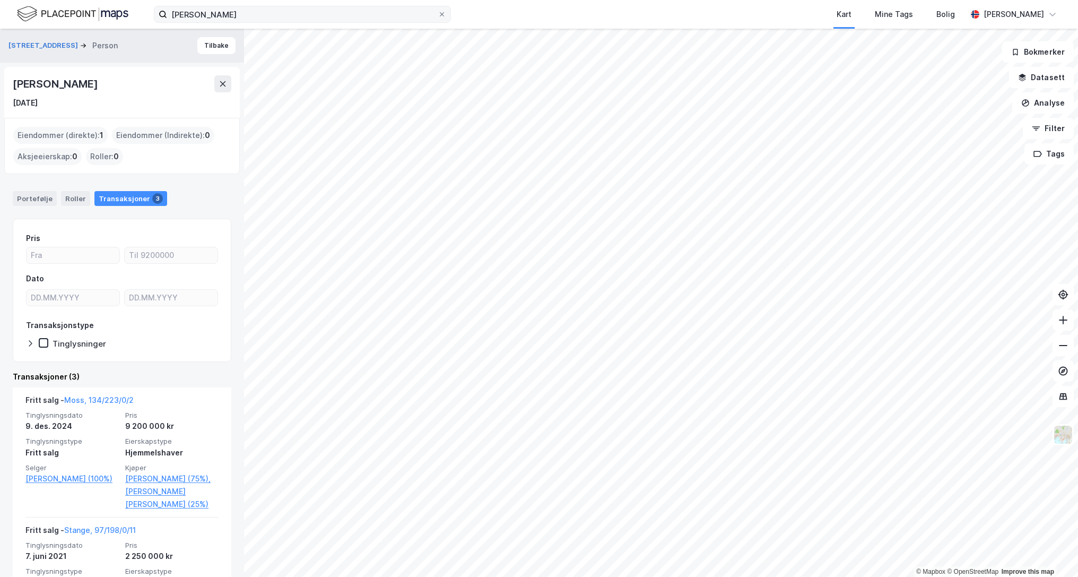
drag, startPoint x: 169, startPoint y: 82, endPoint x: 11, endPoint y: 88, distance: 157.7
click at [11, 88] on div "[PERSON_NAME] [DATE]" at bounding box center [122, 92] width 236 height 51
copy div "[PERSON_NAME]"
click at [440, 18] on div at bounding box center [442, 14] width 6 height 8
click at [438, 18] on input "[PERSON_NAME]" at bounding box center [302, 14] width 271 height 16
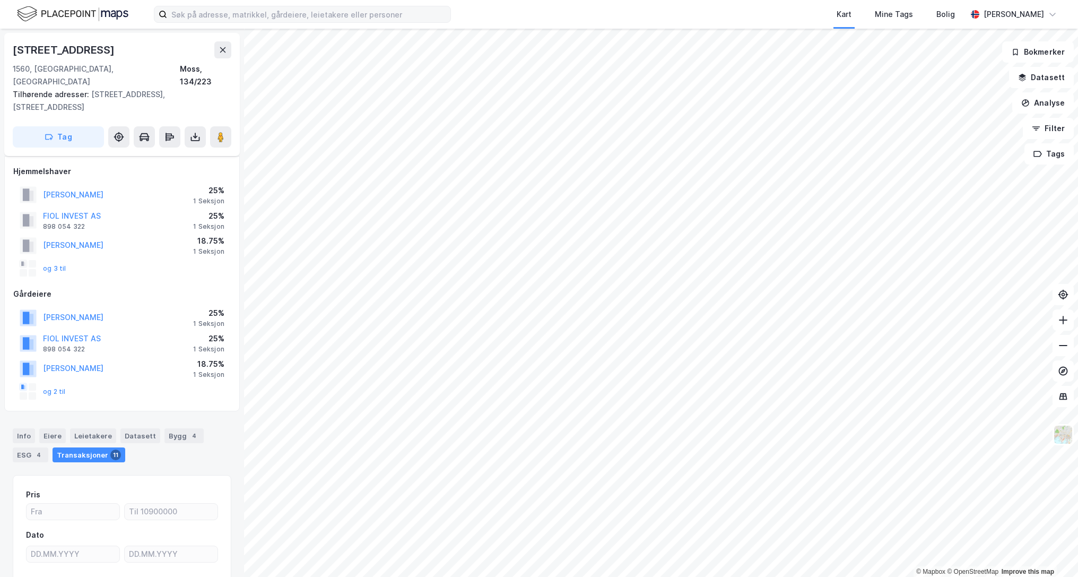
scroll to position [84, 0]
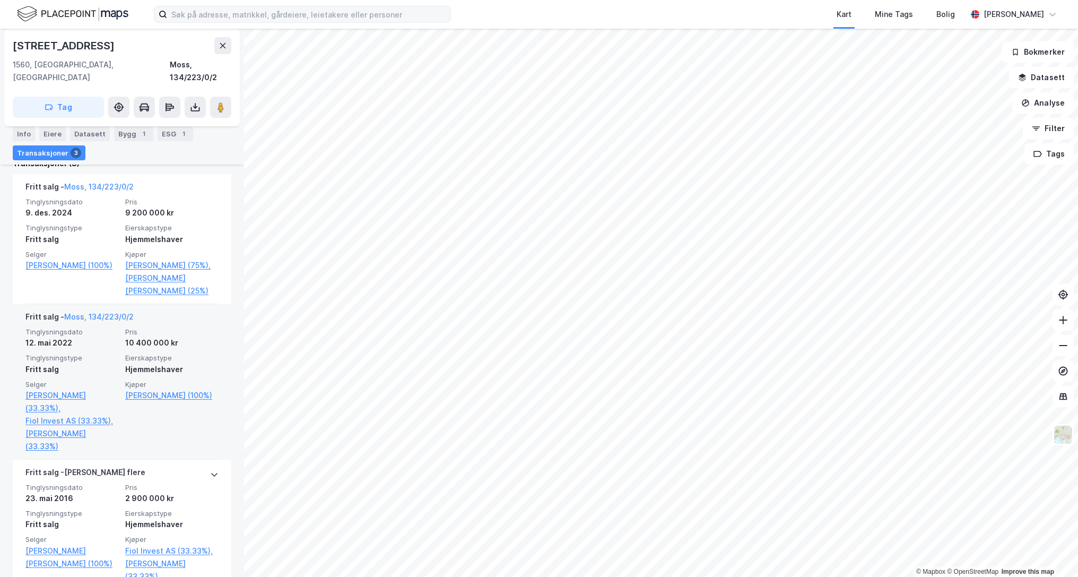
scroll to position [318, 0]
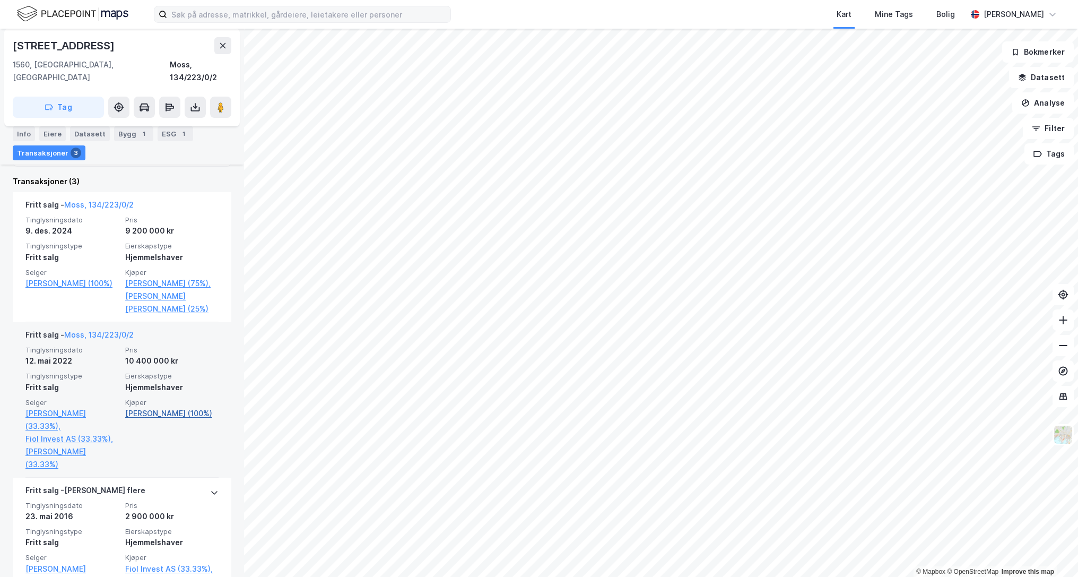
click at [180, 412] on link "[PERSON_NAME] (100%)" at bounding box center [171, 413] width 93 height 13
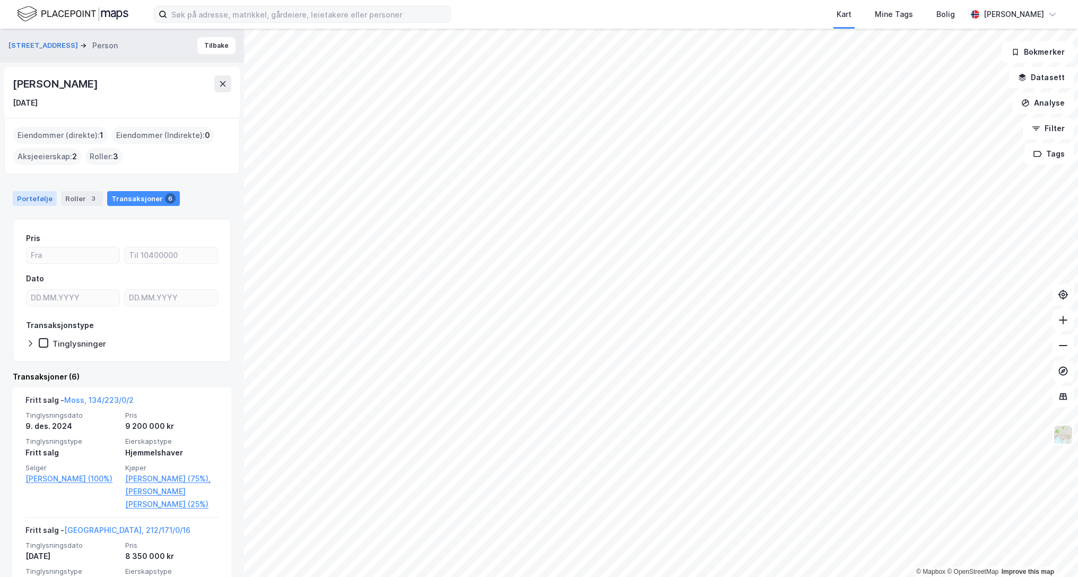
click at [35, 194] on div "Portefølje" at bounding box center [35, 198] width 44 height 15
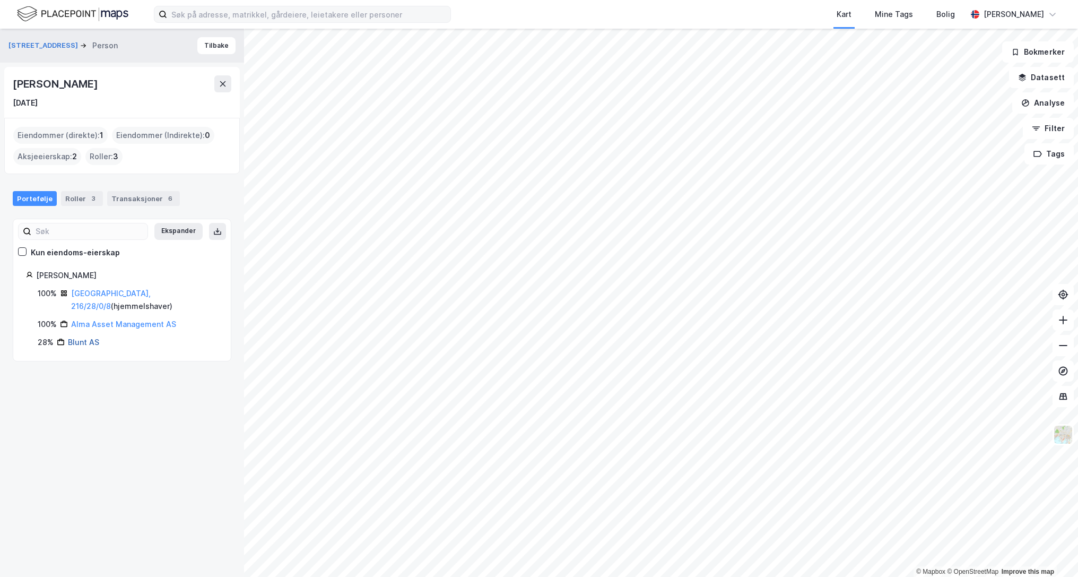
click at [81, 337] on link "Blunt AS" at bounding box center [83, 341] width 31 height 9
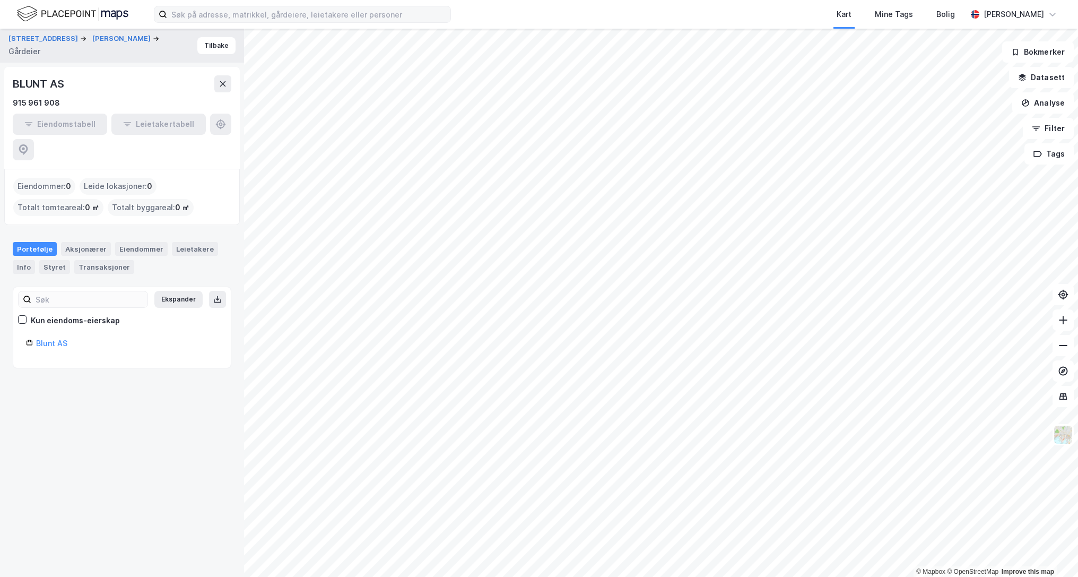
click at [50, 337] on div "Blunt AS" at bounding box center [127, 343] width 182 height 13
click at [49, 339] on link "Blunt AS" at bounding box center [51, 343] width 31 height 9
click at [211, 41] on button "Tilbake" at bounding box center [216, 45] width 38 height 17
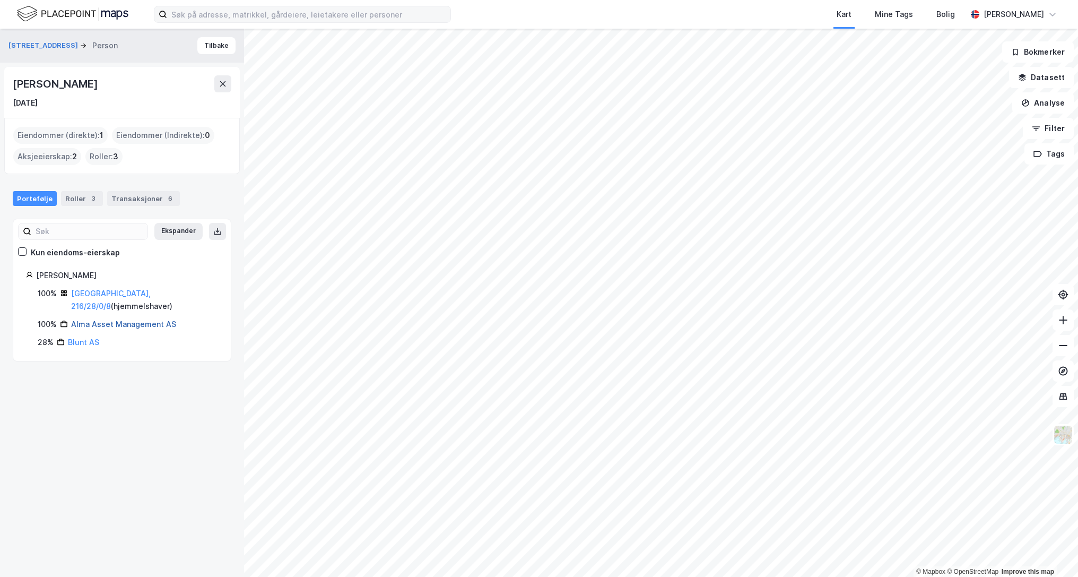
click at [91, 319] on link "Alma Asset Management AS" at bounding box center [123, 323] width 105 height 9
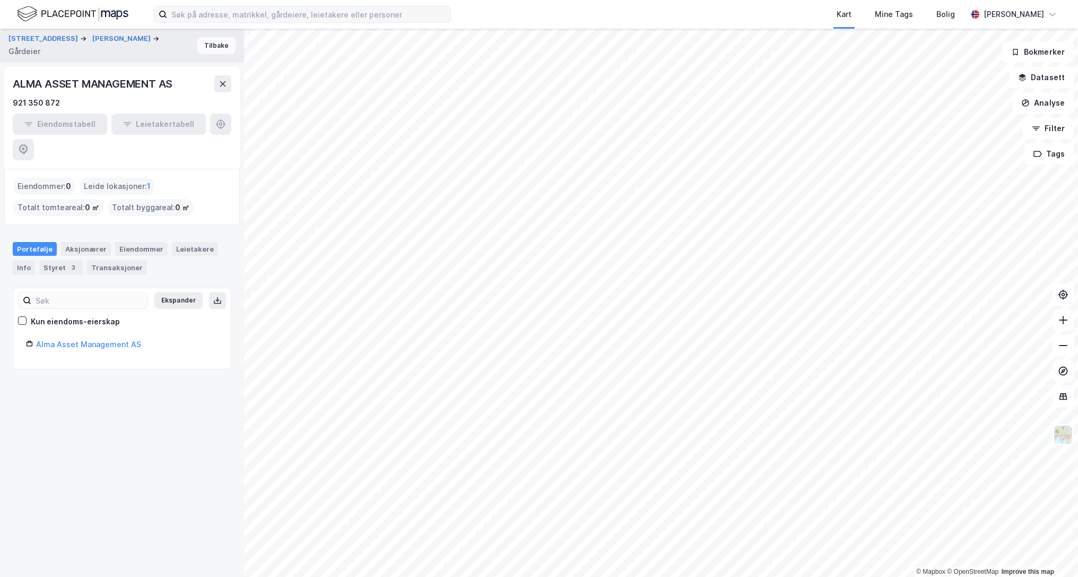
click at [210, 45] on button "Tilbake" at bounding box center [216, 45] width 38 height 17
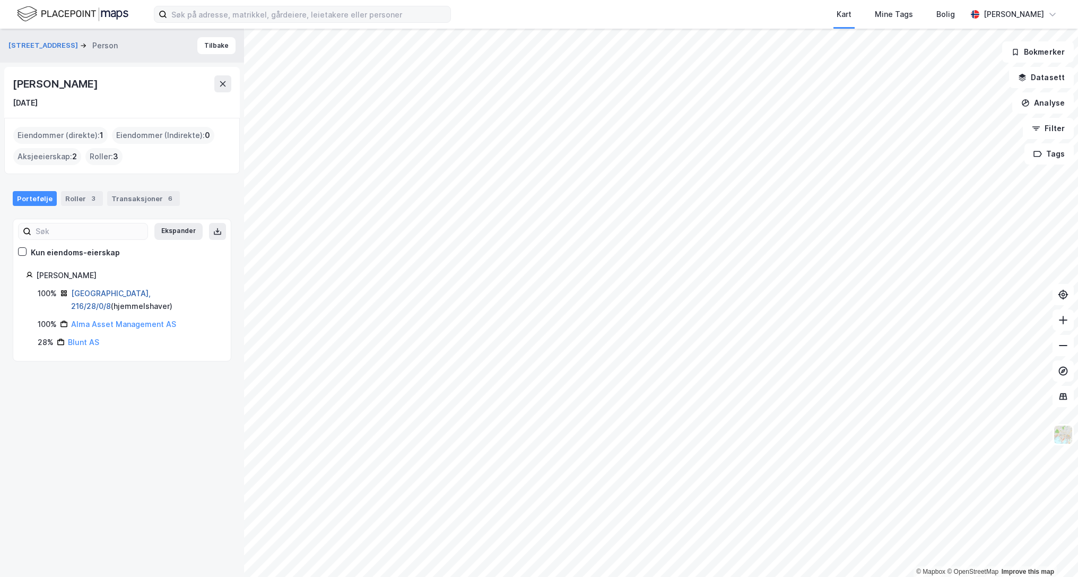
click at [88, 293] on link "[GEOGRAPHIC_DATA], 216/28/0/8" at bounding box center [111, 300] width 80 height 22
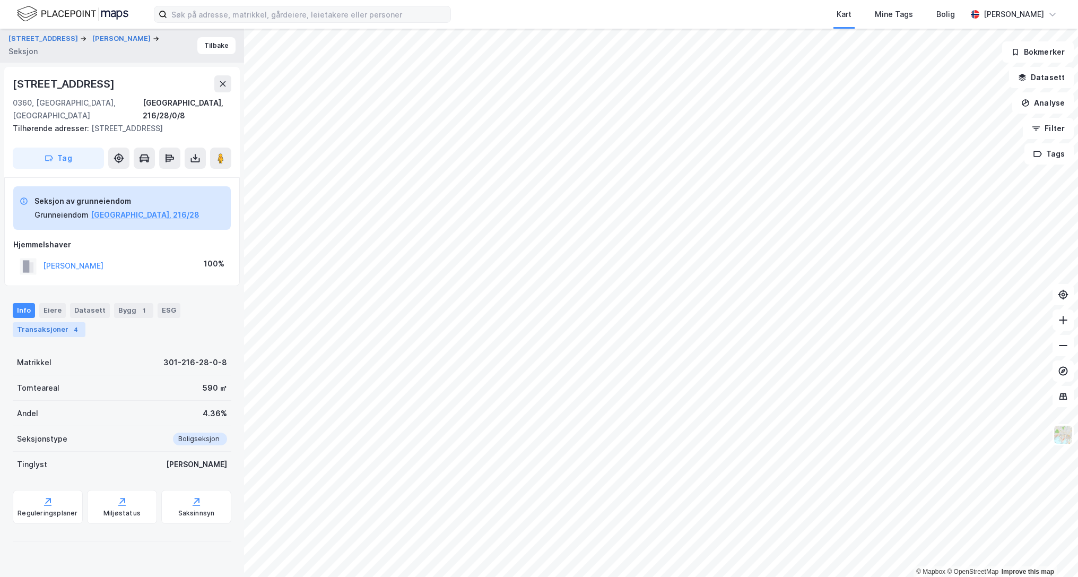
click at [60, 322] on div "Transaksjoner 4" at bounding box center [49, 329] width 73 height 15
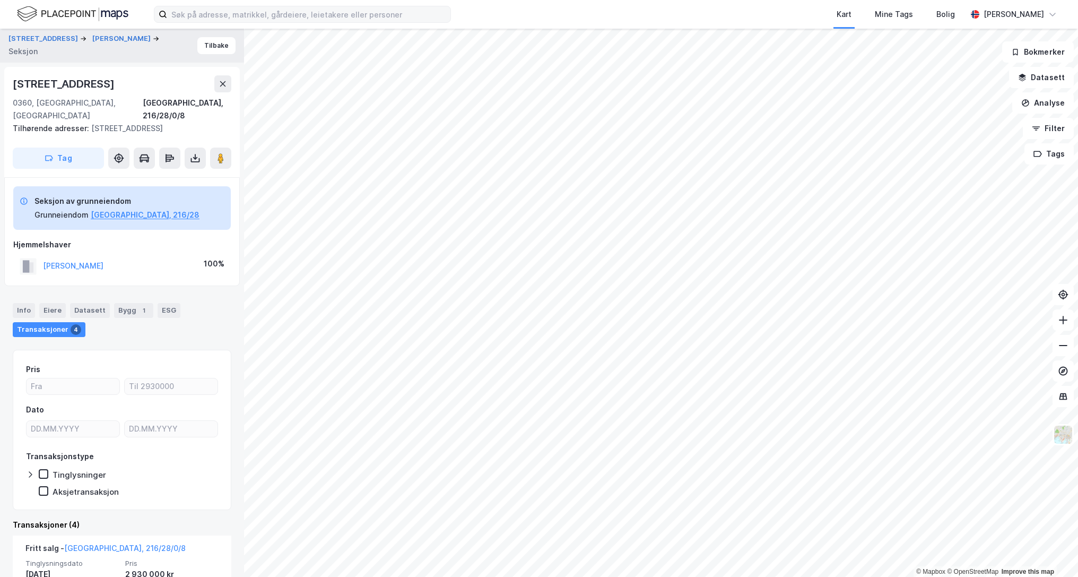
scroll to position [212, 0]
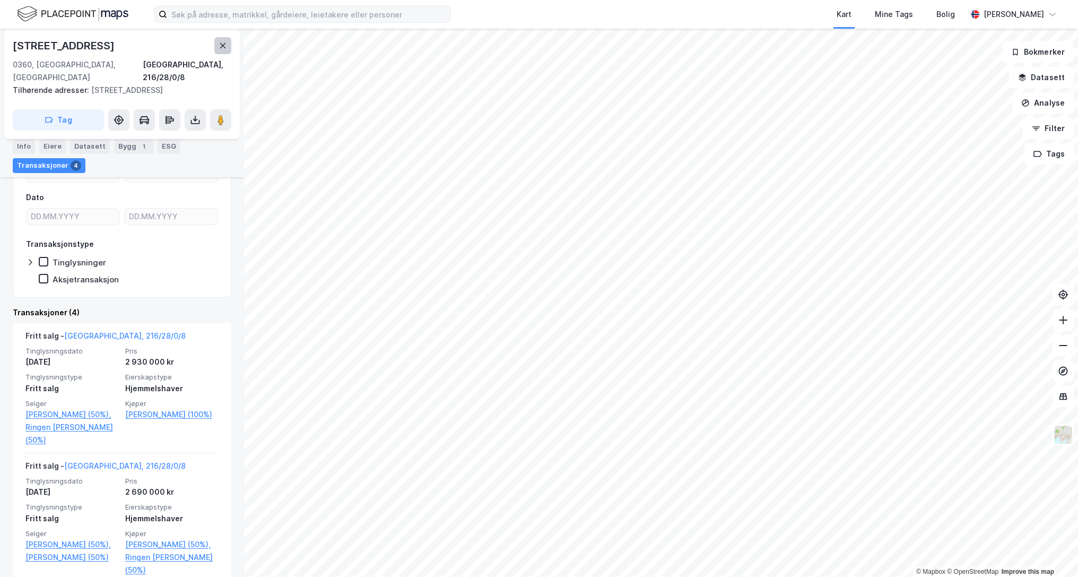
click at [221, 43] on icon at bounding box center [223, 45] width 6 height 5
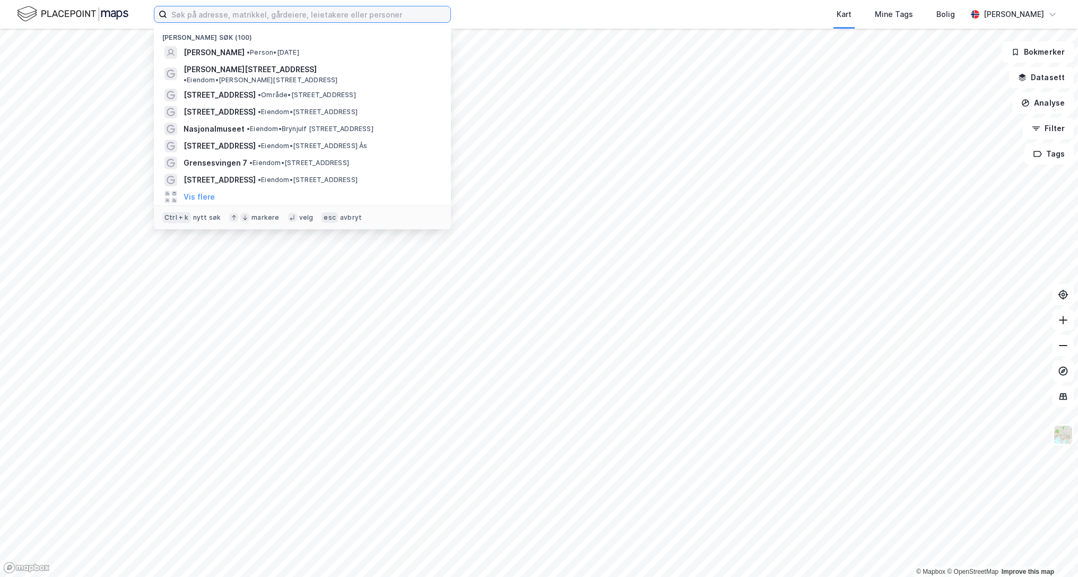
click at [200, 15] on input at bounding box center [308, 14] width 283 height 16
type input "larkollen"
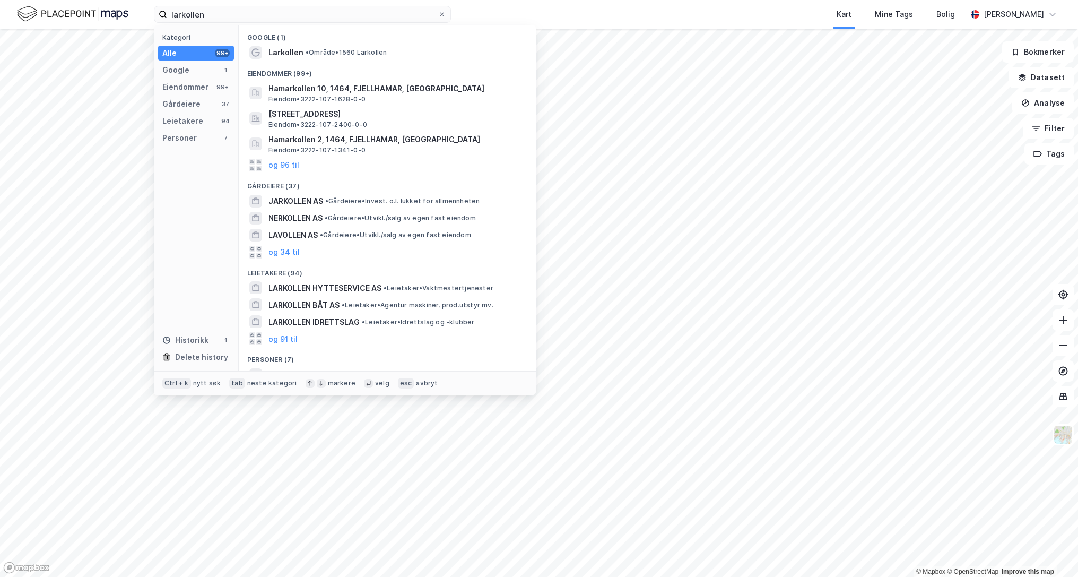
click at [269, 49] on span "Larkollen" at bounding box center [285, 52] width 35 height 13
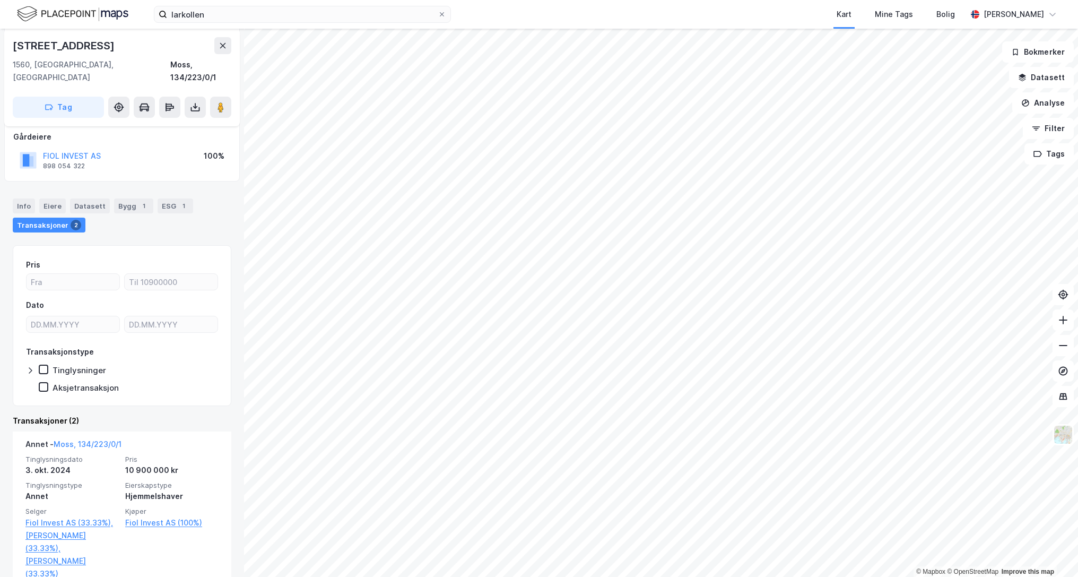
scroll to position [159, 0]
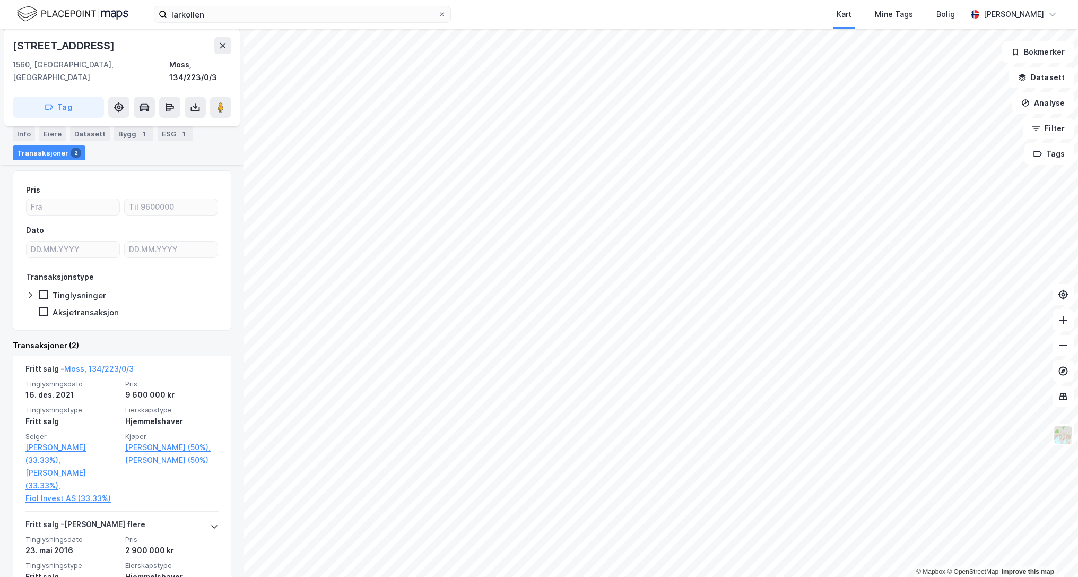
scroll to position [159, 0]
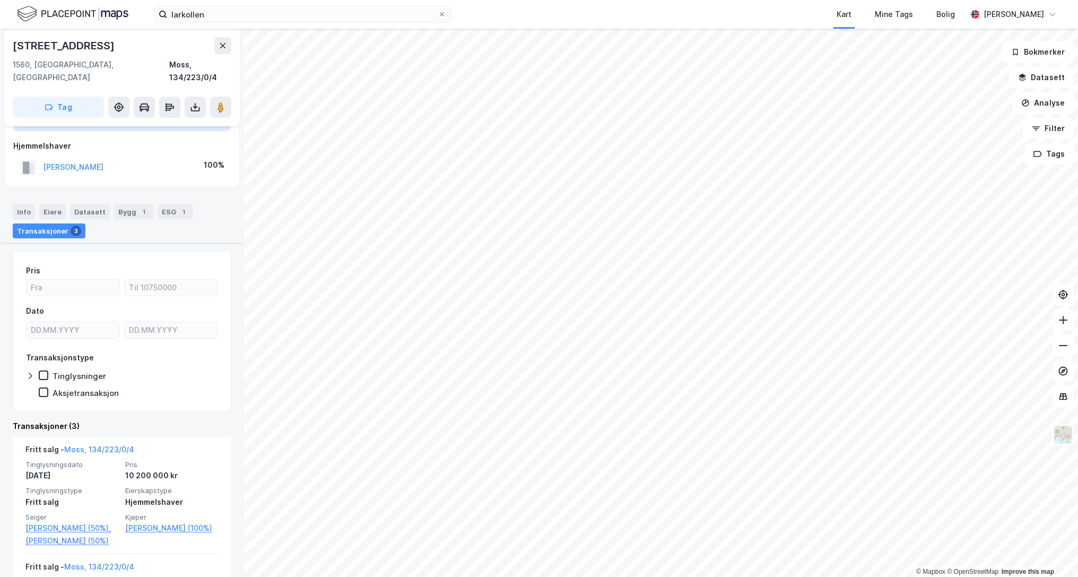
scroll to position [212, 0]
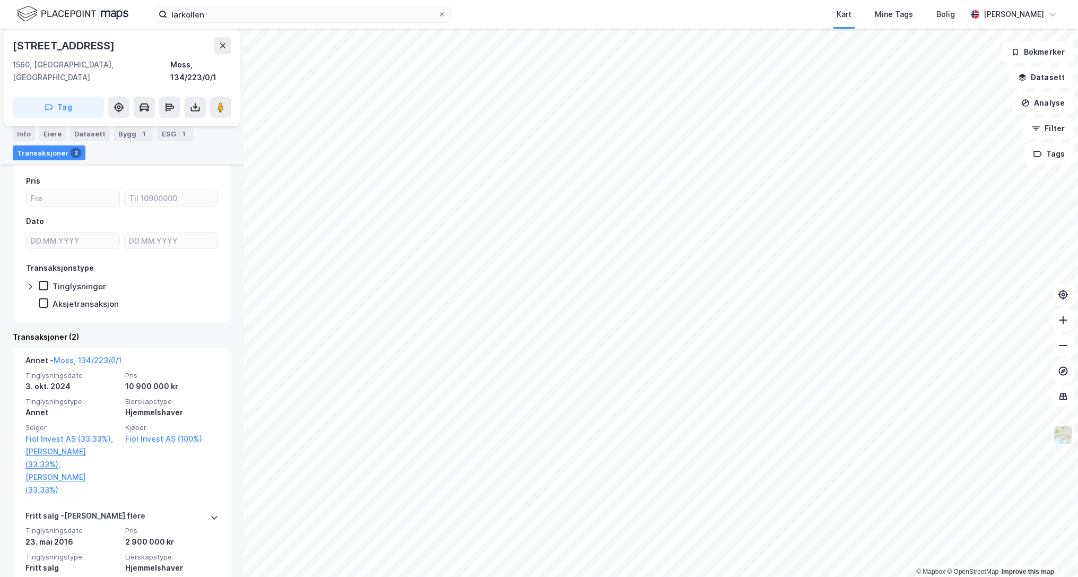
scroll to position [212, 0]
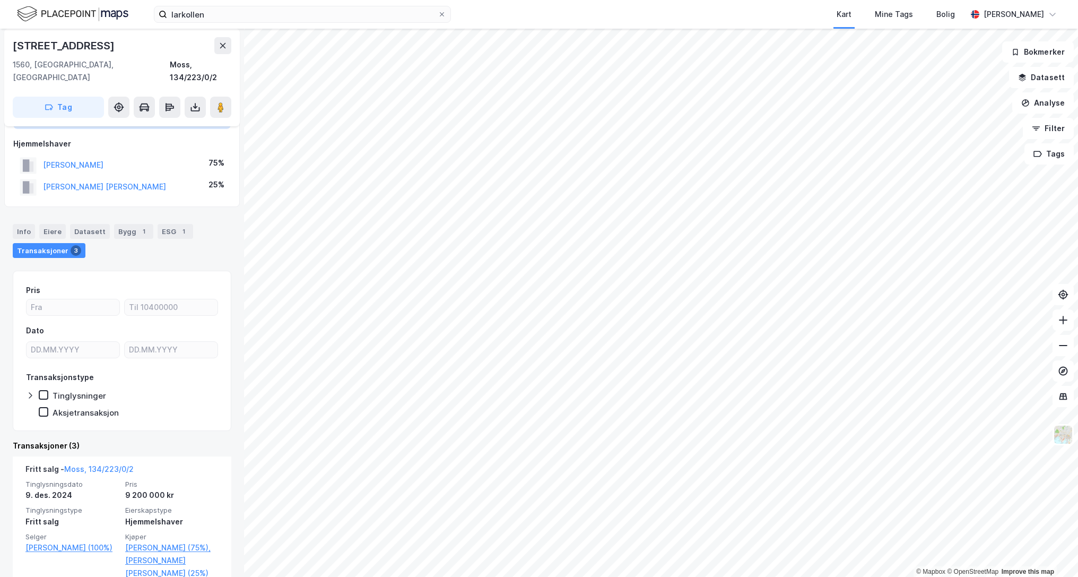
scroll to position [53, 0]
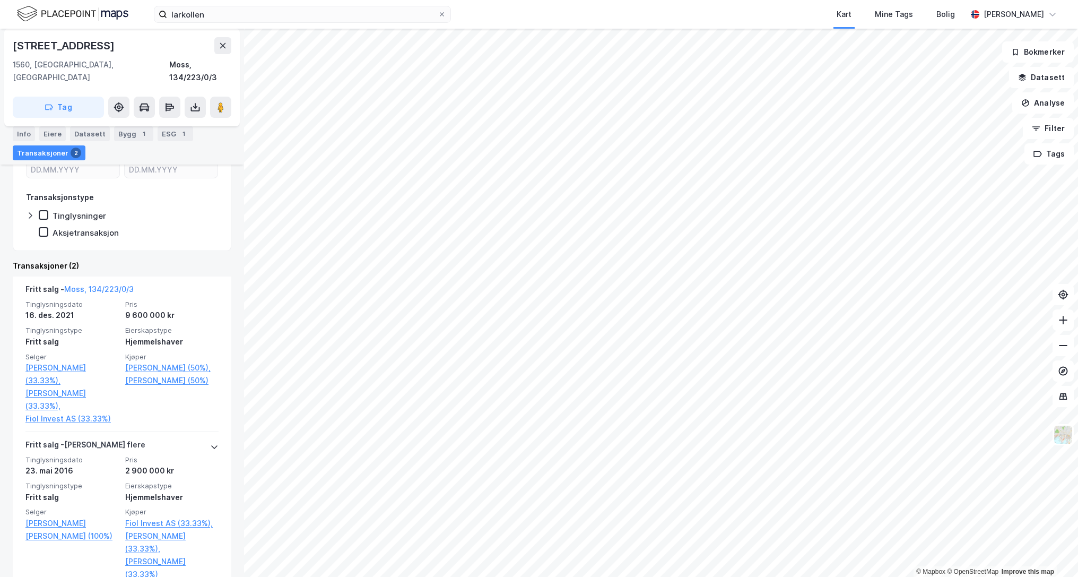
scroll to position [244, 0]
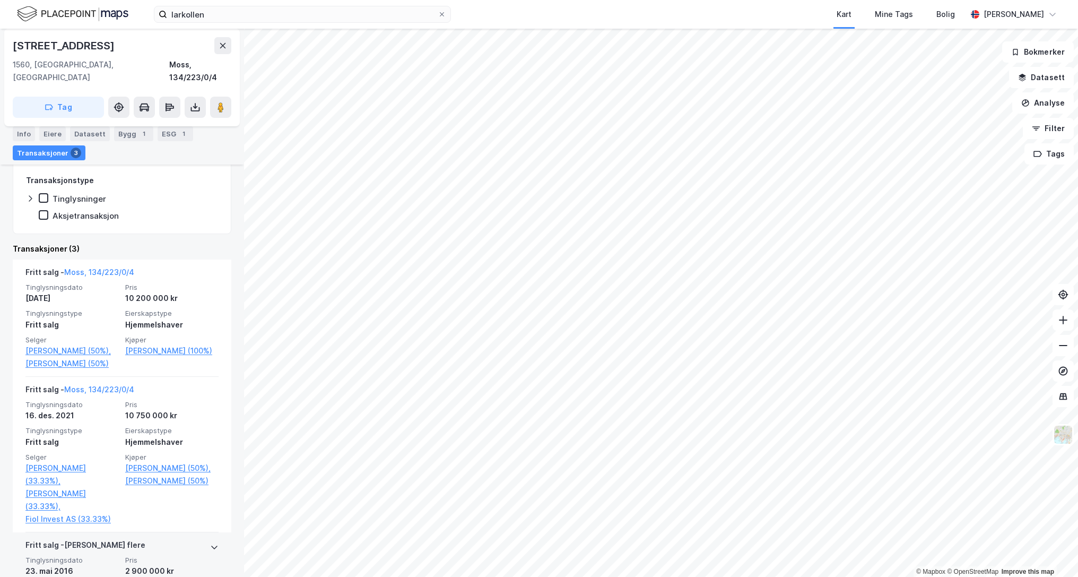
scroll to position [212, 0]
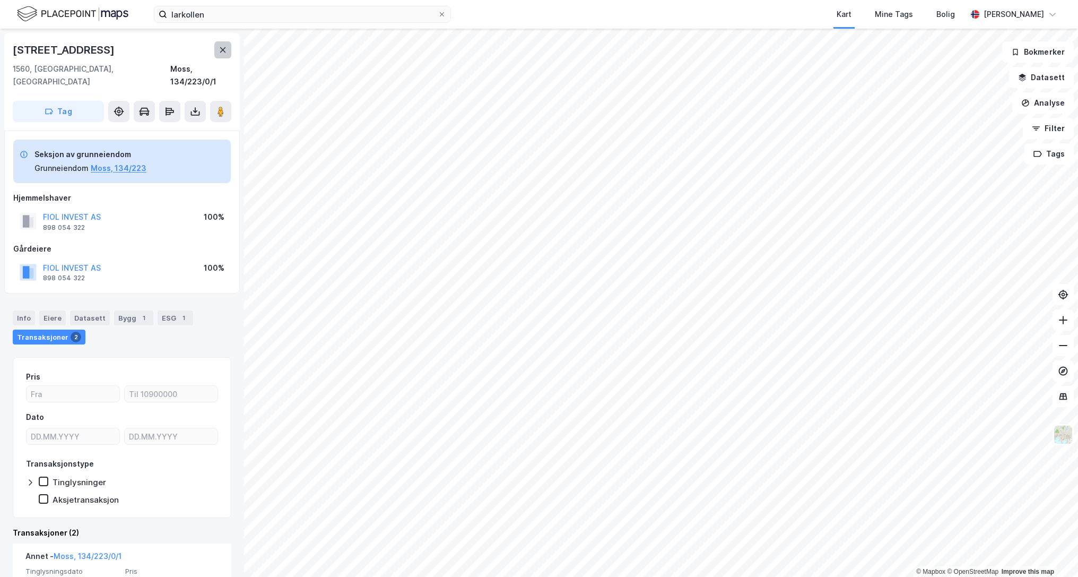
click at [226, 45] on button at bounding box center [222, 49] width 17 height 17
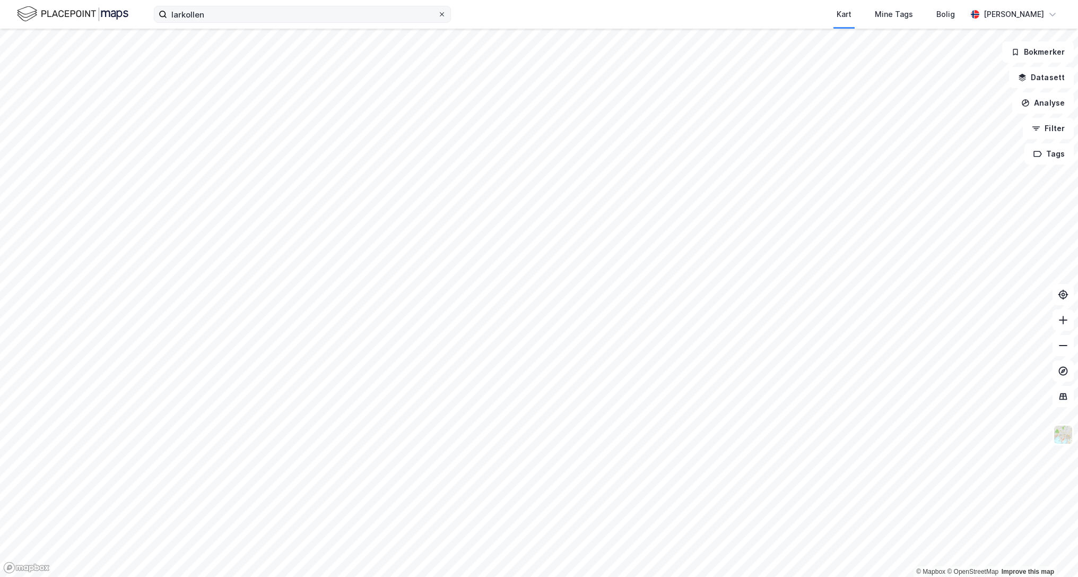
click at [439, 18] on div at bounding box center [442, 14] width 6 height 8
click at [438, 18] on input "larkollen" at bounding box center [302, 14] width 271 height 16
click at [563, 20] on div "Kart Mine Tags Bolig [PERSON_NAME] © Mapbox © OpenStreetMap Improve this map Bo…" at bounding box center [539, 288] width 1078 height 577
